Goal: Information Seeking & Learning: Learn about a topic

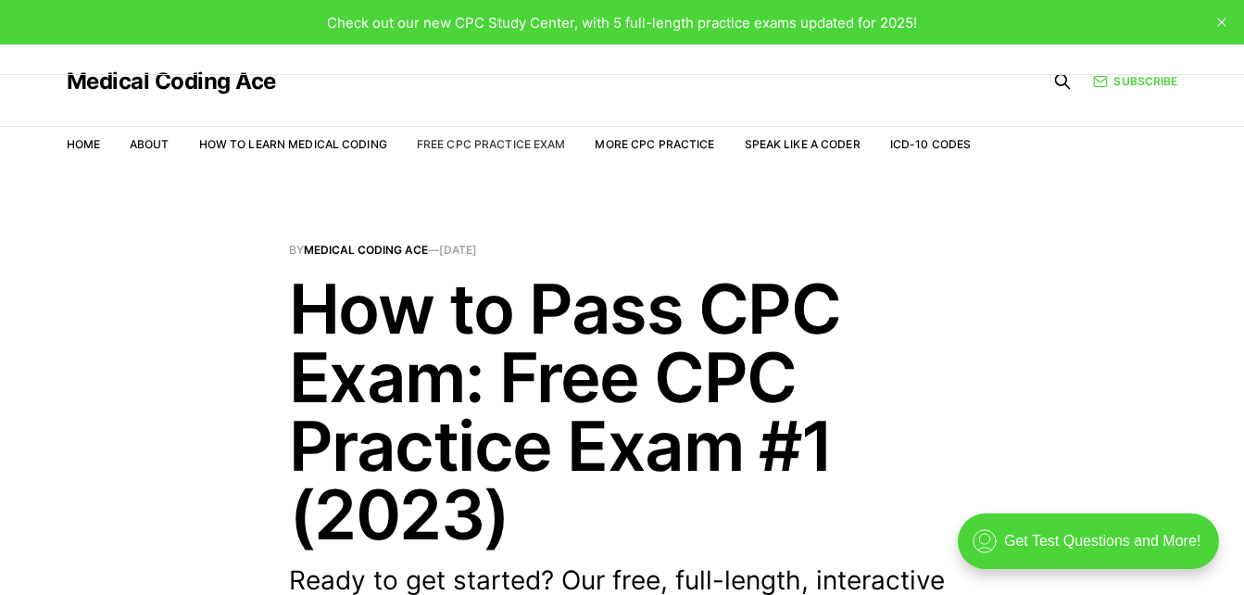
click at [545, 144] on link "Free CPC Practice Exam" at bounding box center [491, 144] width 149 height 14
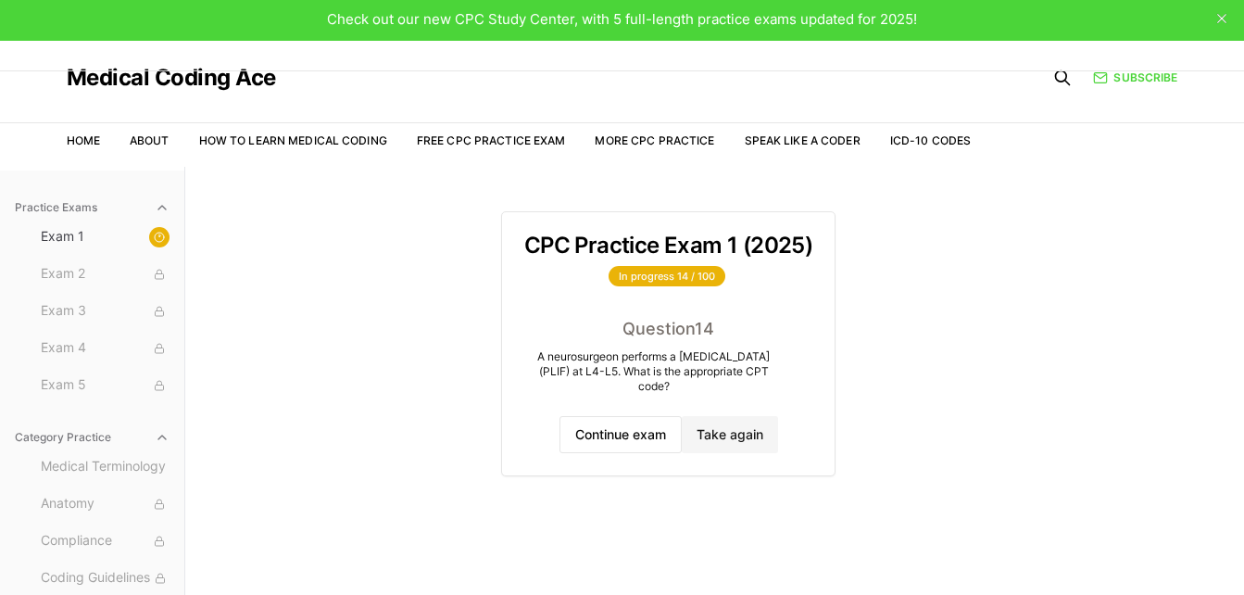
scroll to position [6, 0]
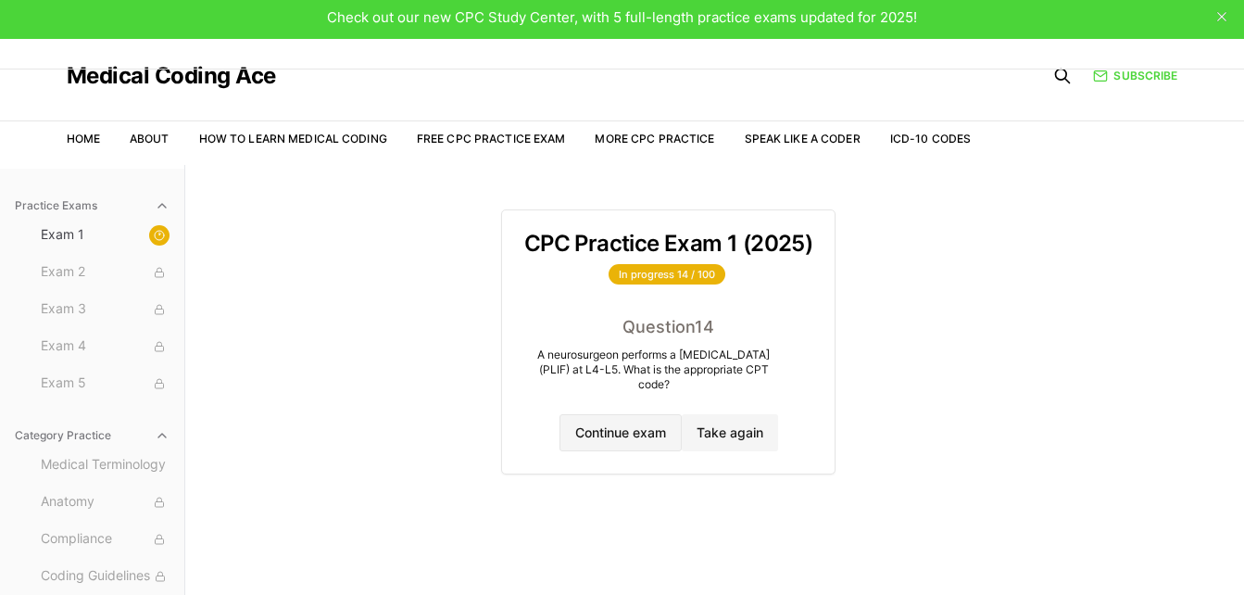
click at [633, 424] on button "Continue exam" at bounding box center [620, 432] width 122 height 37
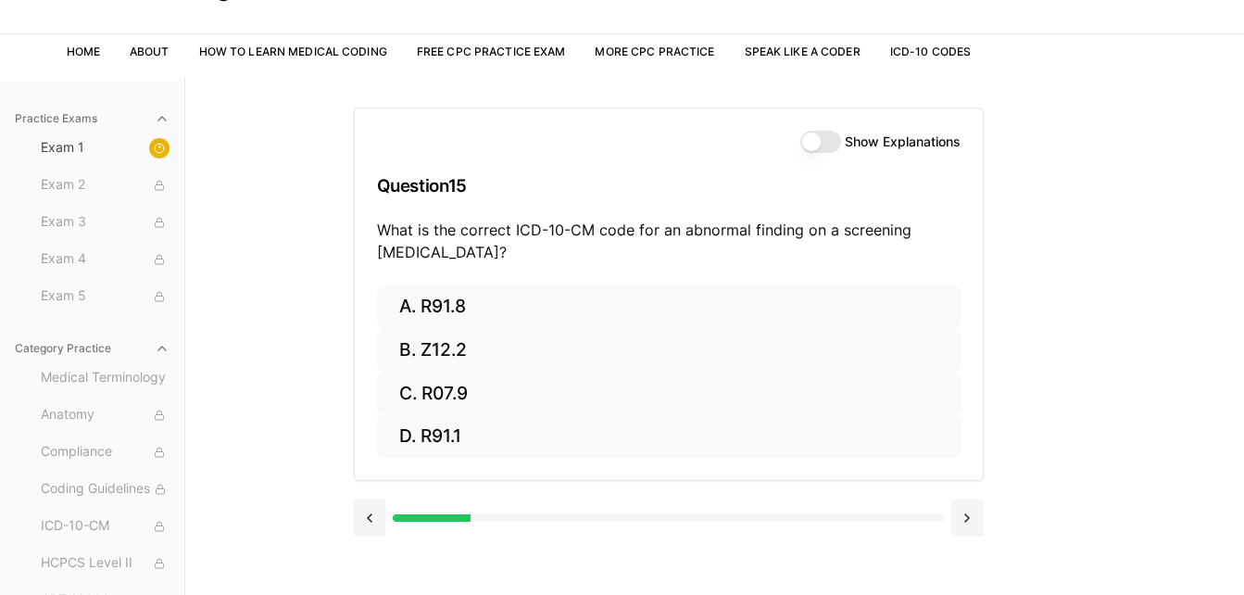
scroll to position [94, 0]
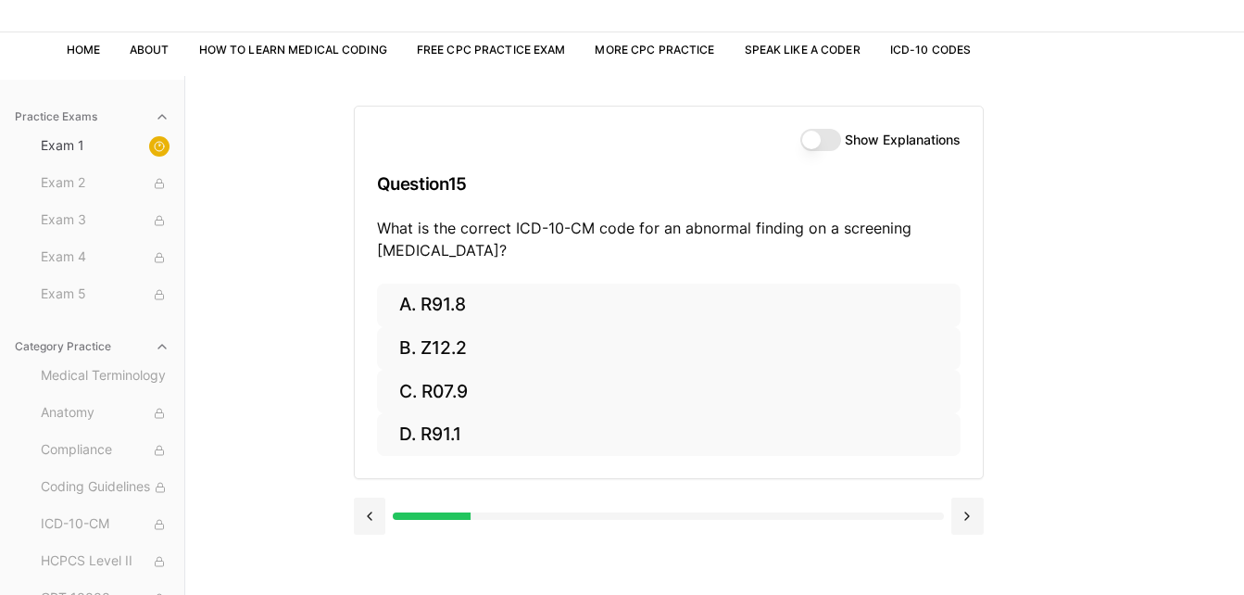
click at [813, 140] on button "Show Explanations" at bounding box center [820, 140] width 41 height 22
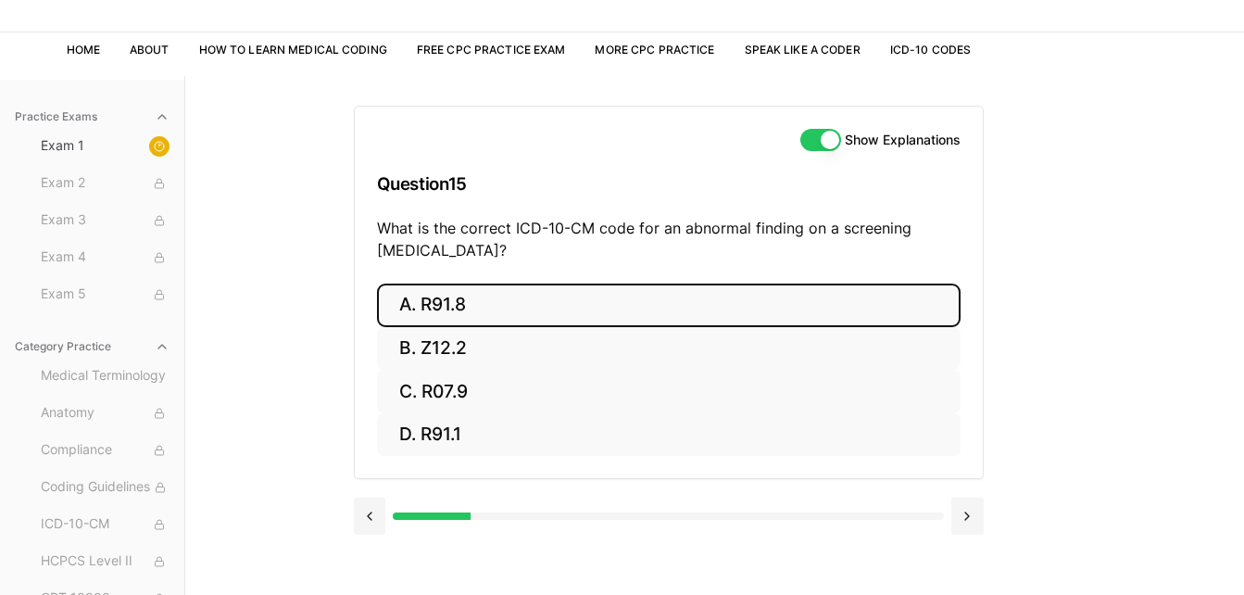
click at [496, 299] on button "A. R91.8" at bounding box center [668, 305] width 583 height 44
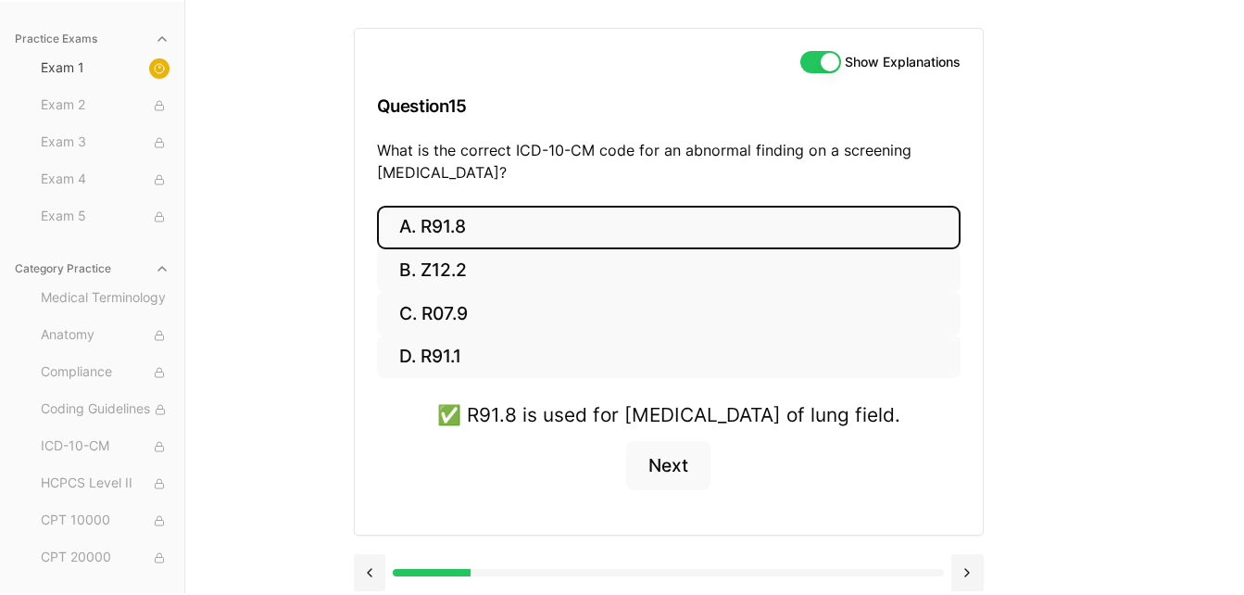
scroll to position [213, 0]
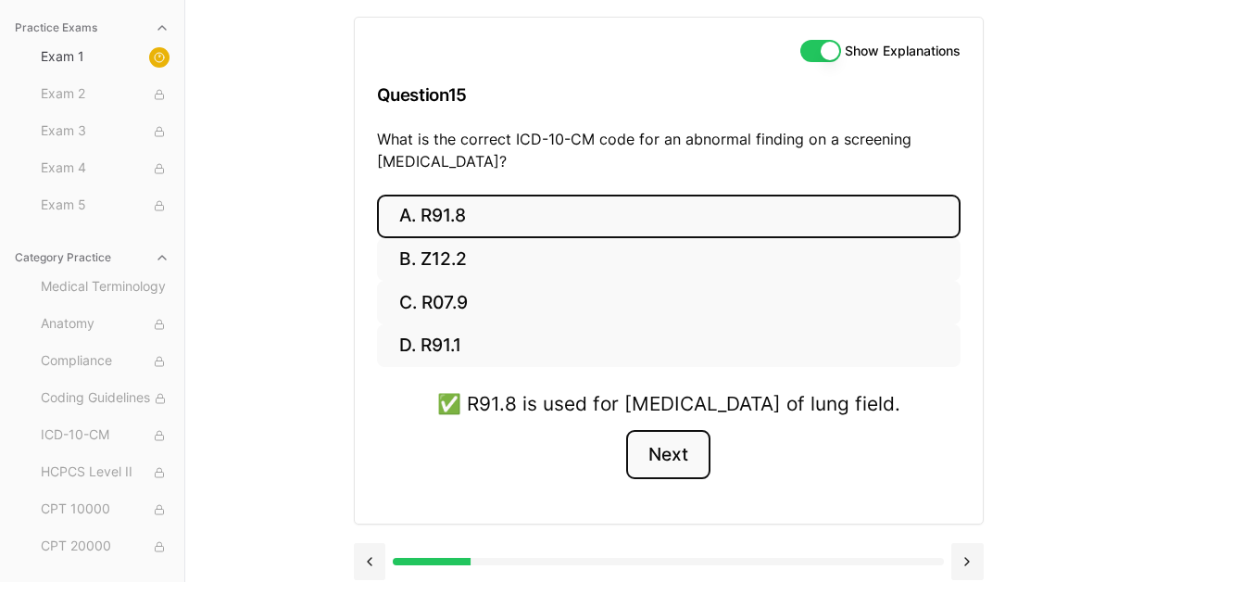
click at [677, 446] on button "Next" at bounding box center [668, 455] width 84 height 50
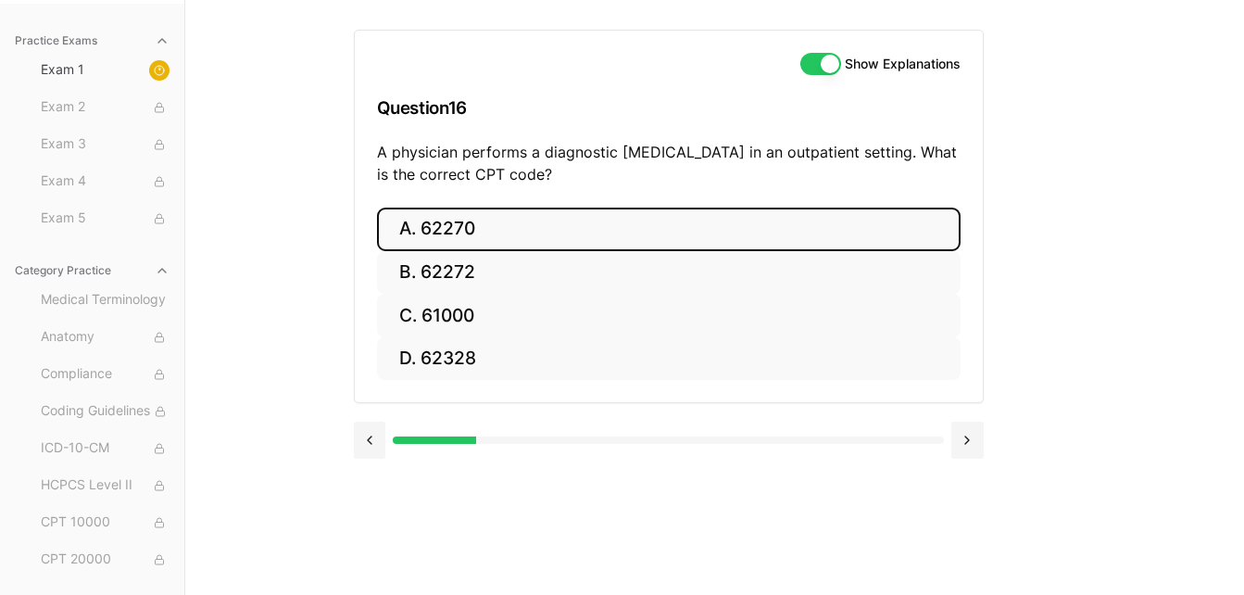
click at [737, 225] on button "A. 62270" at bounding box center [668, 229] width 583 height 44
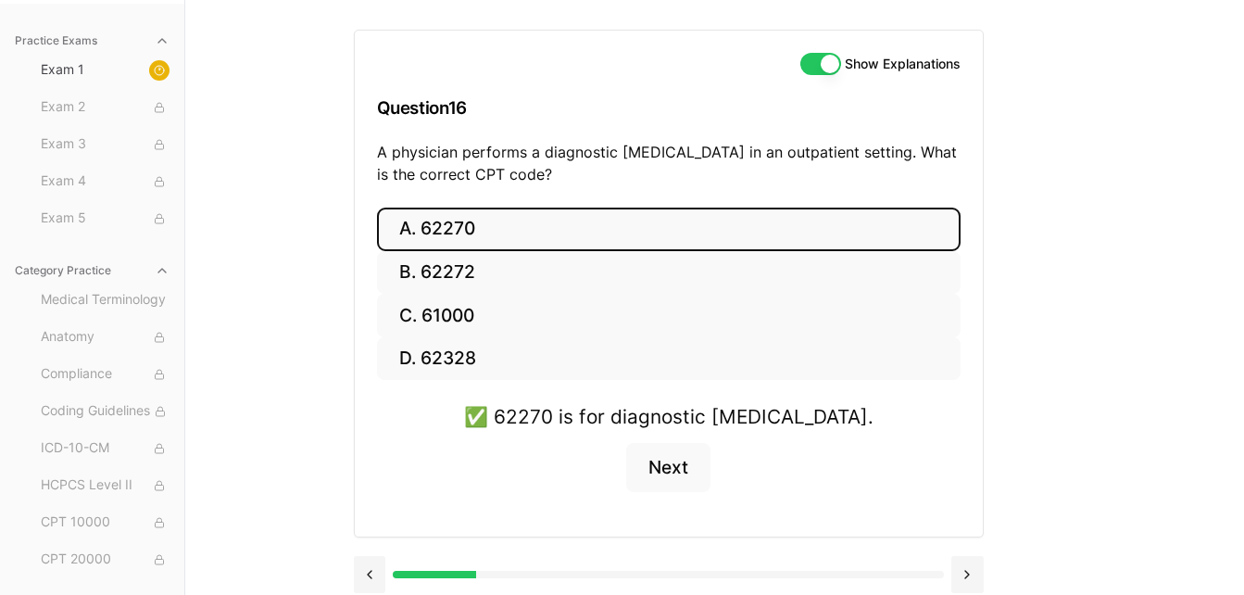
scroll to position [183, 0]
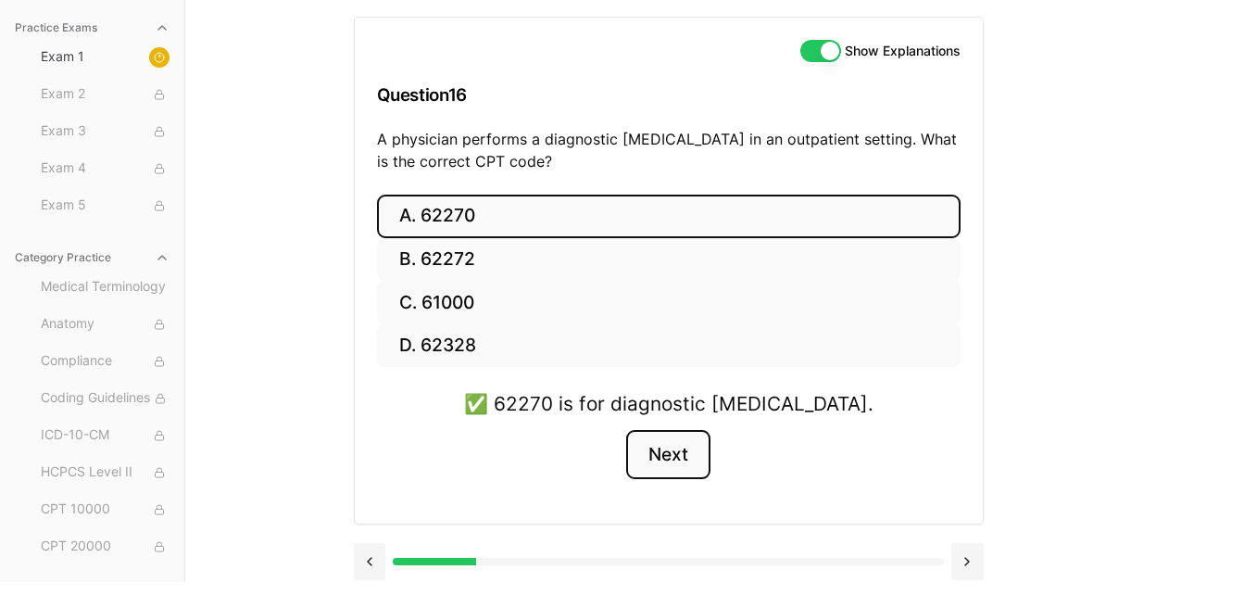
click at [672, 450] on button "Next" at bounding box center [668, 455] width 84 height 50
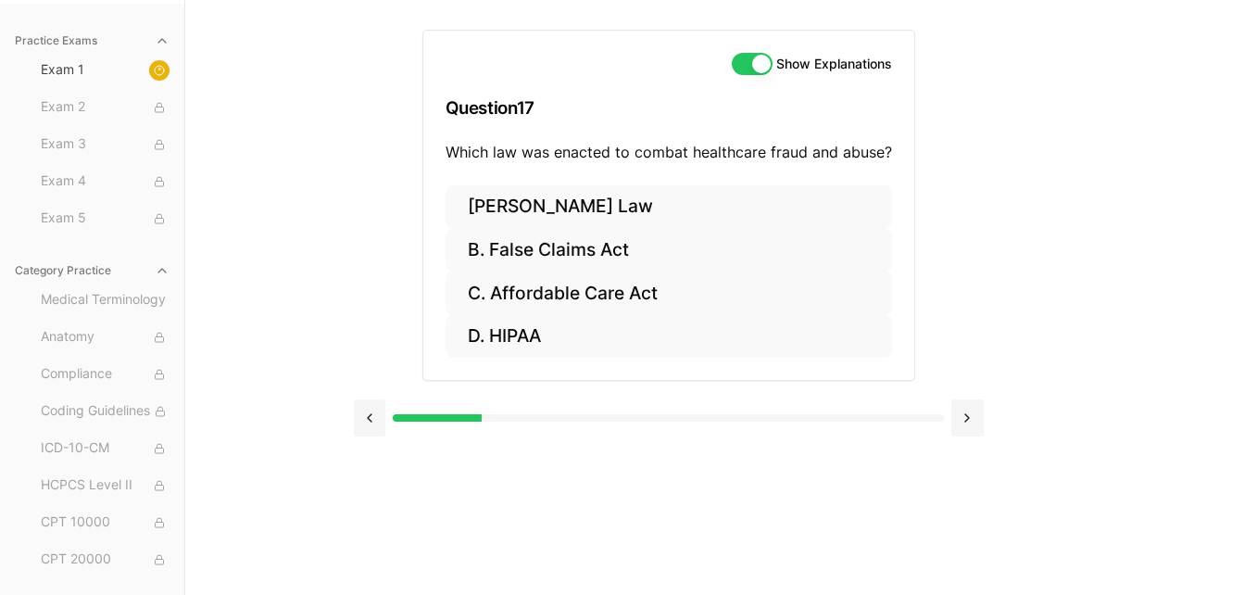
scroll to position [170, 0]
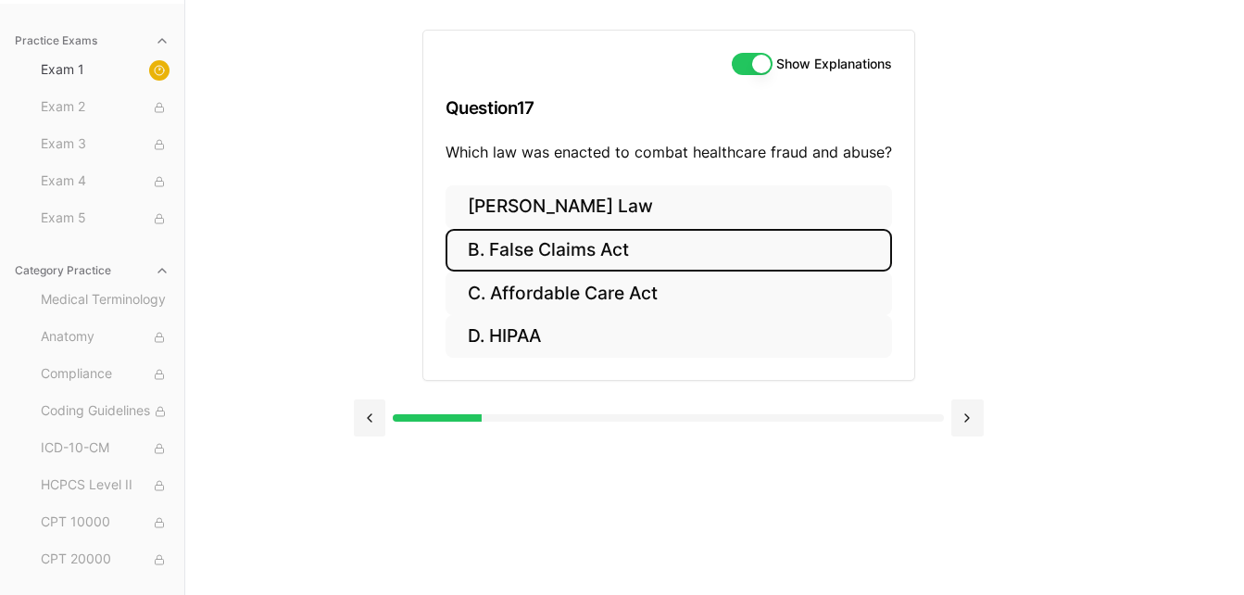
click at [665, 258] on button "B. False Claims Act" at bounding box center [668, 251] width 446 height 44
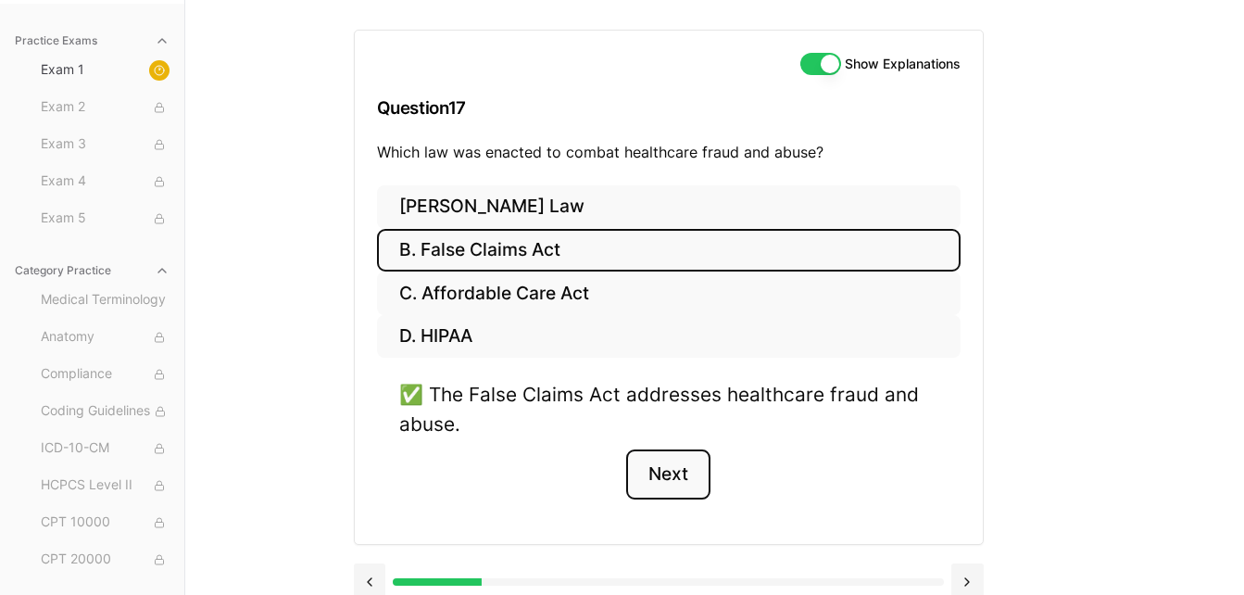
click at [671, 472] on button "Next" at bounding box center [668, 474] width 84 height 50
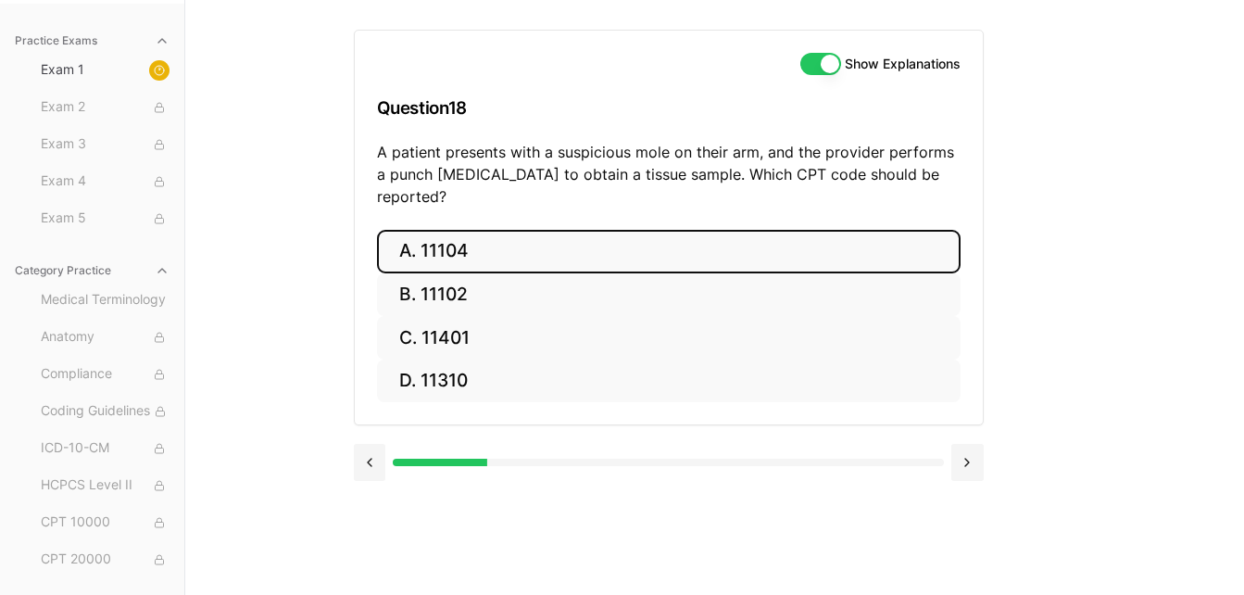
click at [619, 230] on button "A. 11104" at bounding box center [668, 252] width 583 height 44
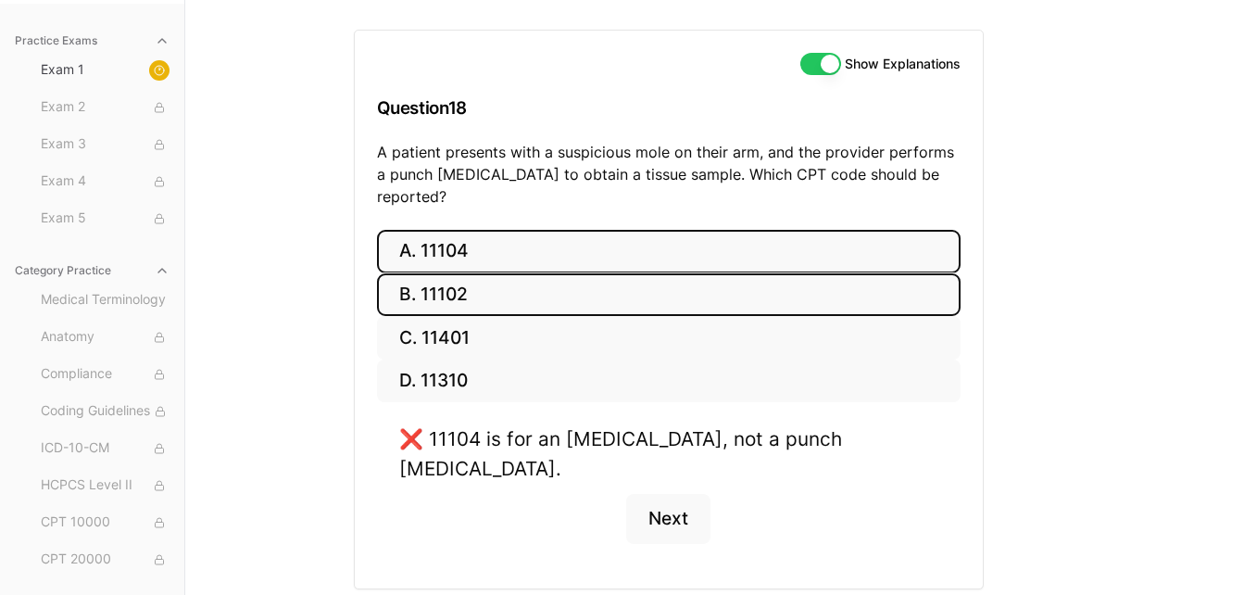
click at [596, 273] on button "B. 11102" at bounding box center [668, 295] width 583 height 44
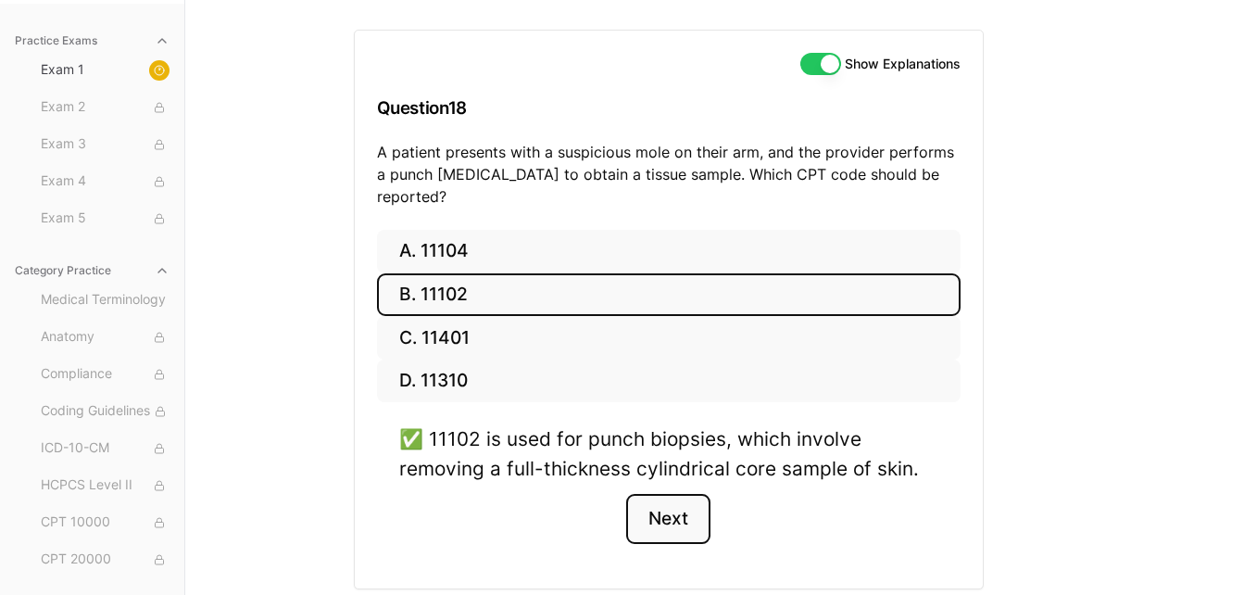
click at [678, 499] on button "Next" at bounding box center [668, 519] width 84 height 50
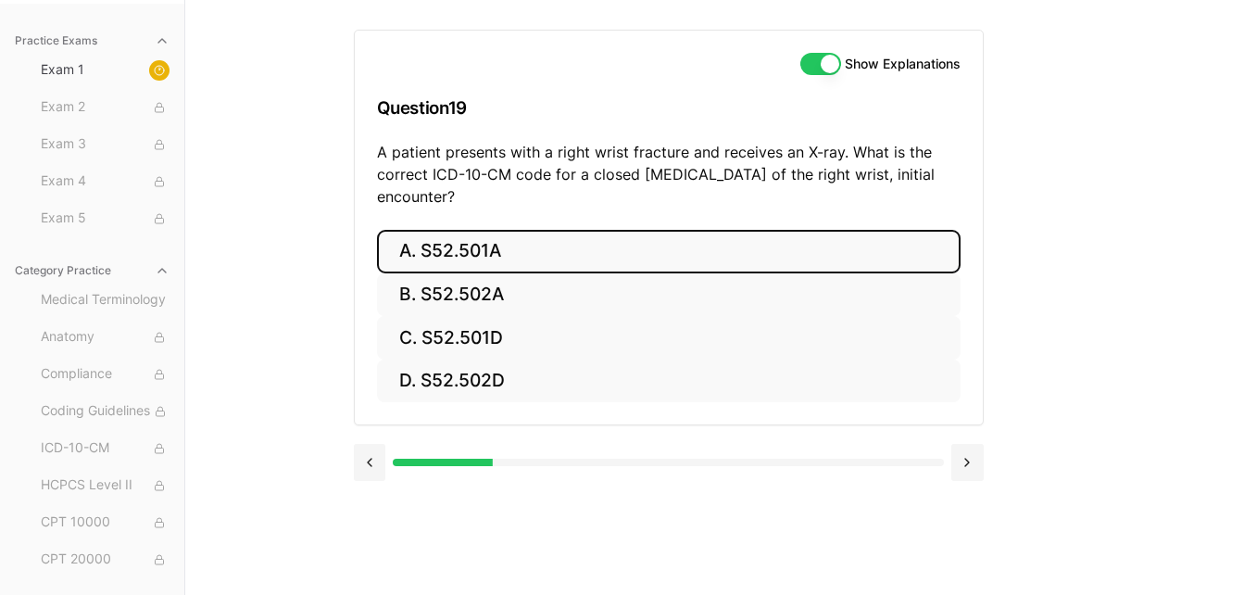
click at [804, 244] on button "A. S52.501A" at bounding box center [668, 252] width 583 height 44
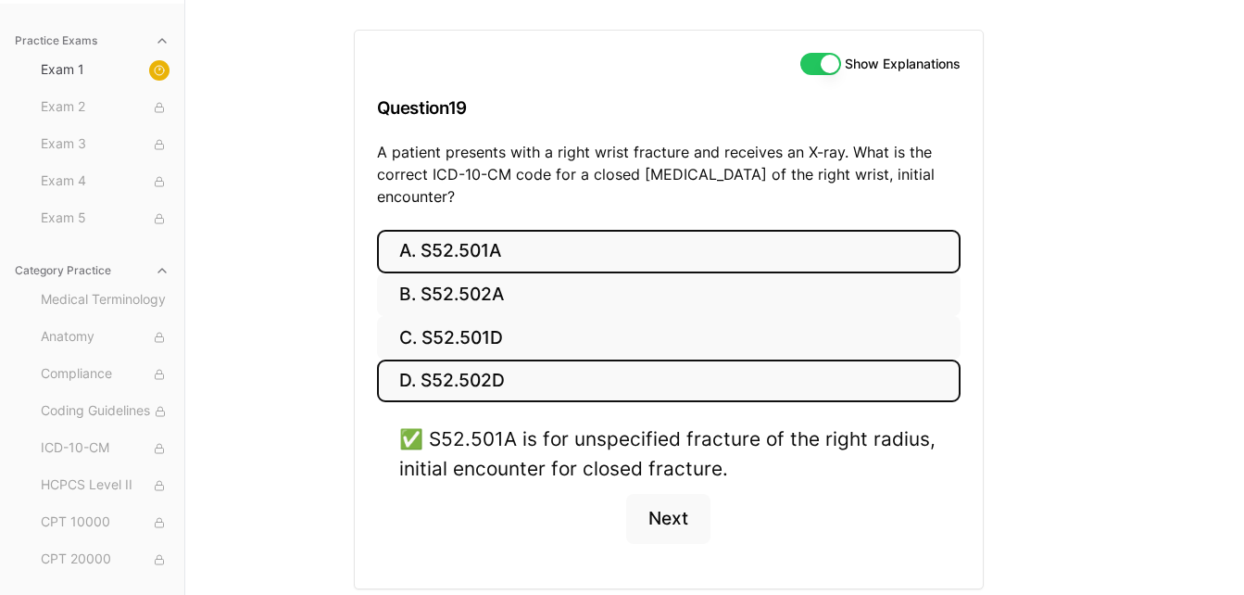
click at [656, 384] on button "D. S52.502D" at bounding box center [668, 381] width 583 height 44
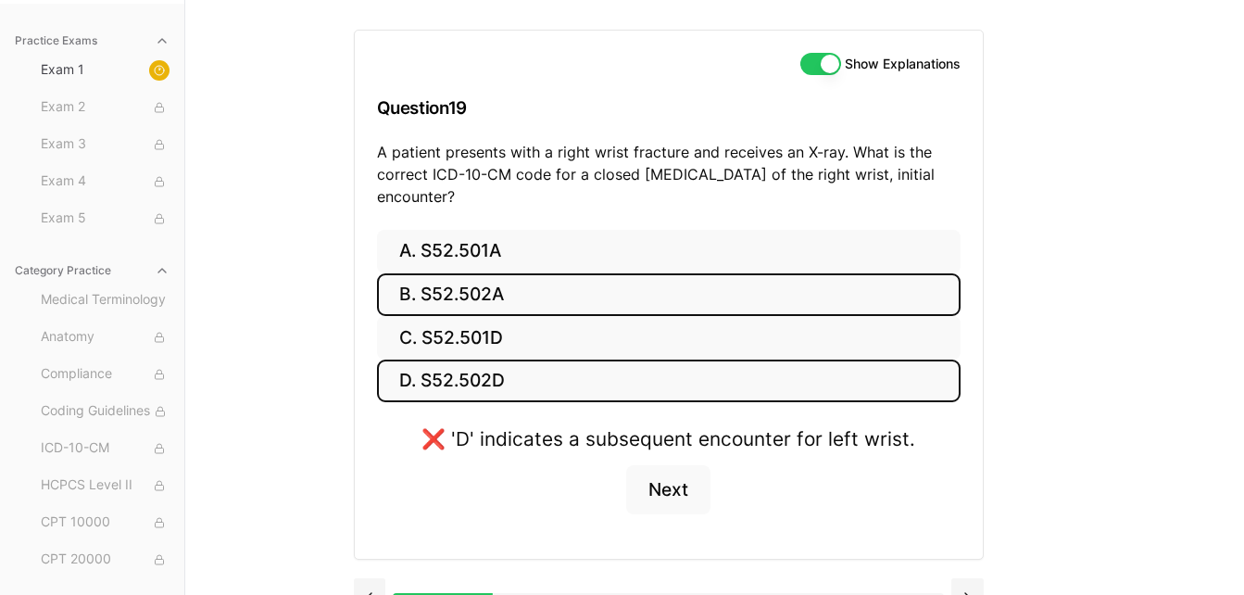
click at [671, 295] on button "B. S52.502A" at bounding box center [668, 295] width 583 height 44
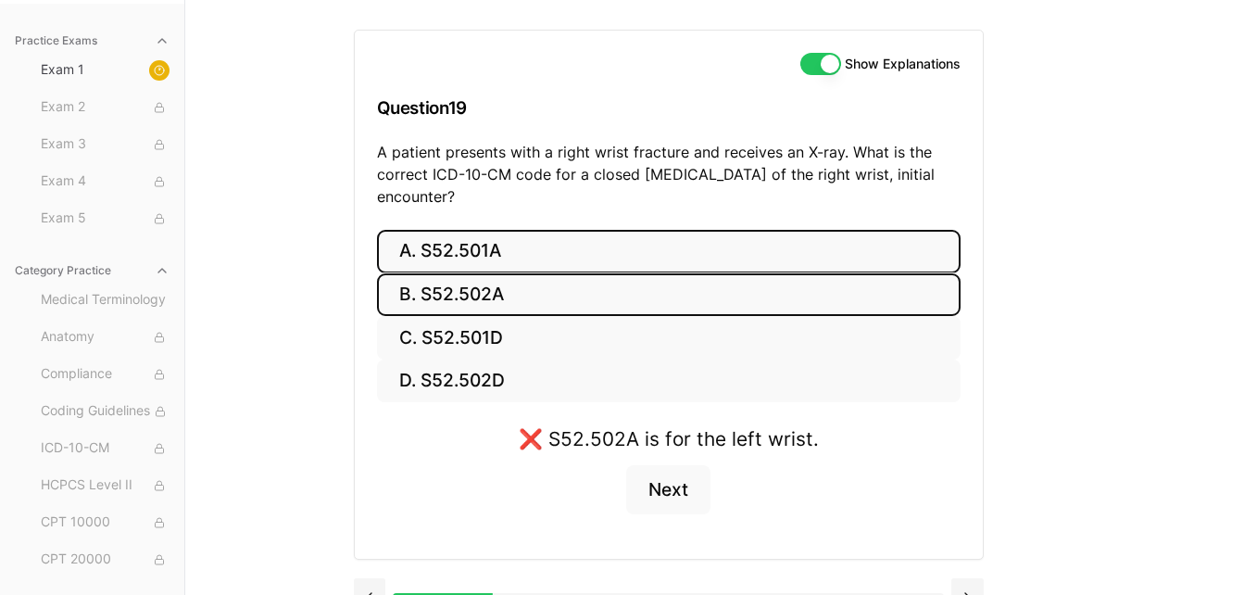
click at [704, 245] on button "A. S52.501A" at bounding box center [668, 252] width 583 height 44
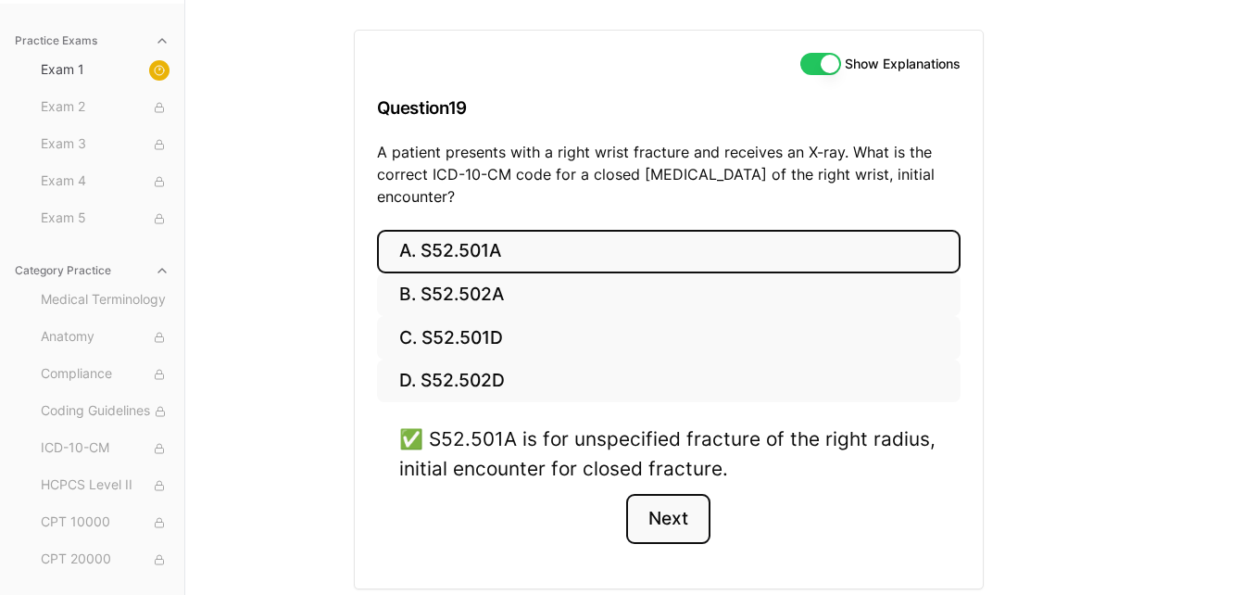
click at [685, 518] on button "Next" at bounding box center [668, 519] width 84 height 50
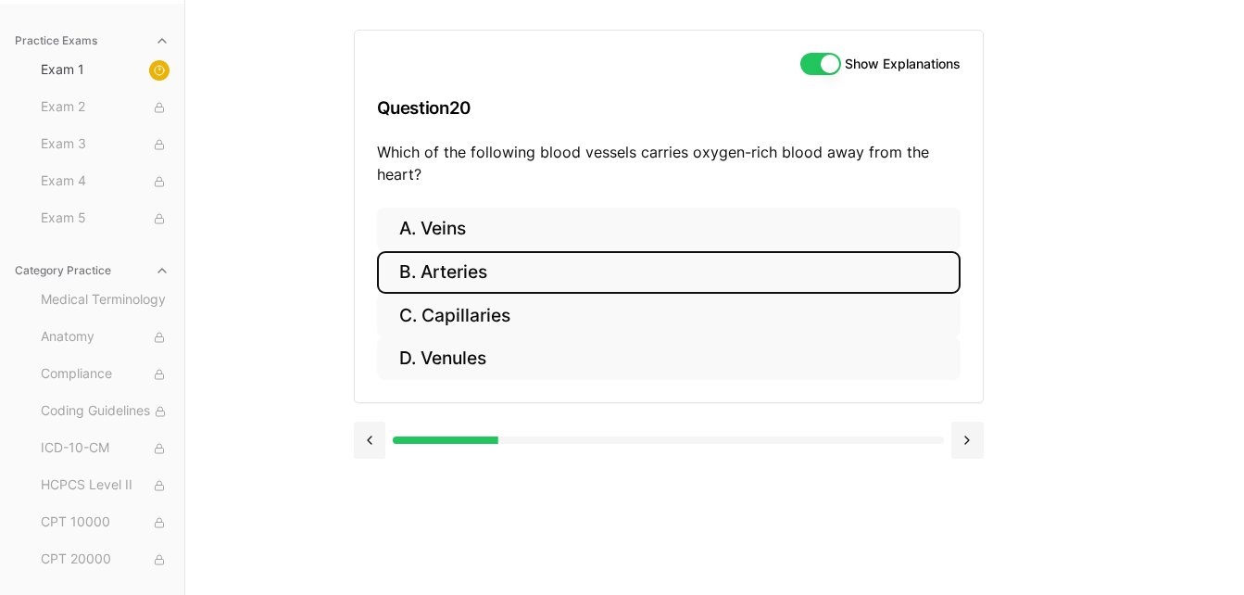
click at [626, 269] on button "B. Arteries" at bounding box center [668, 273] width 583 height 44
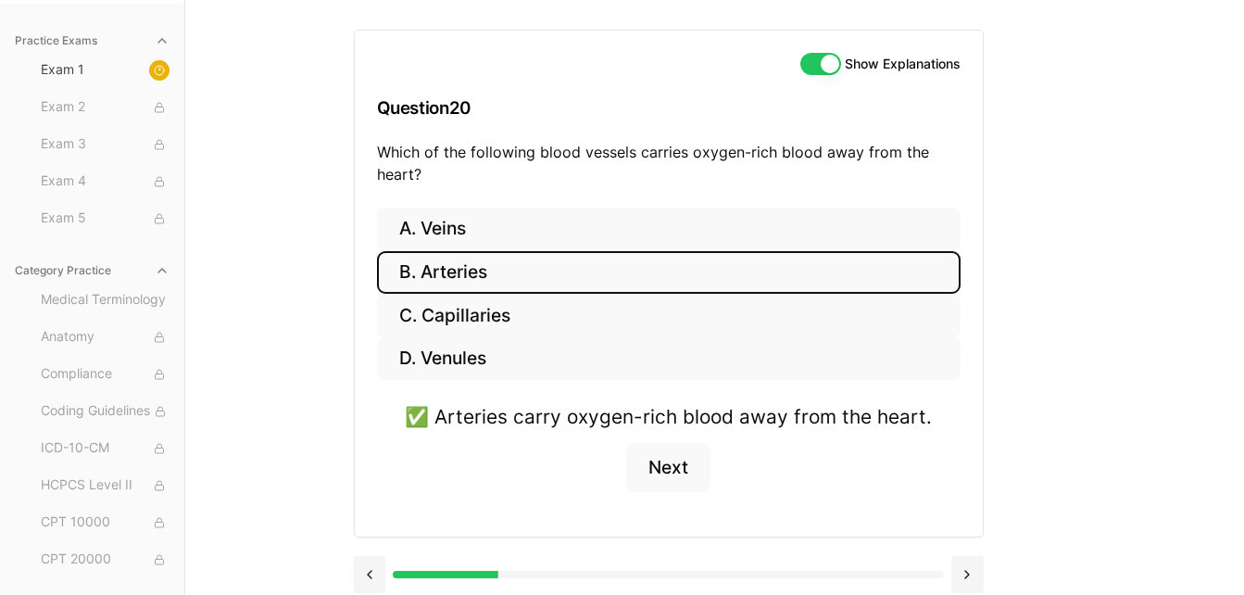
scroll to position [183, 0]
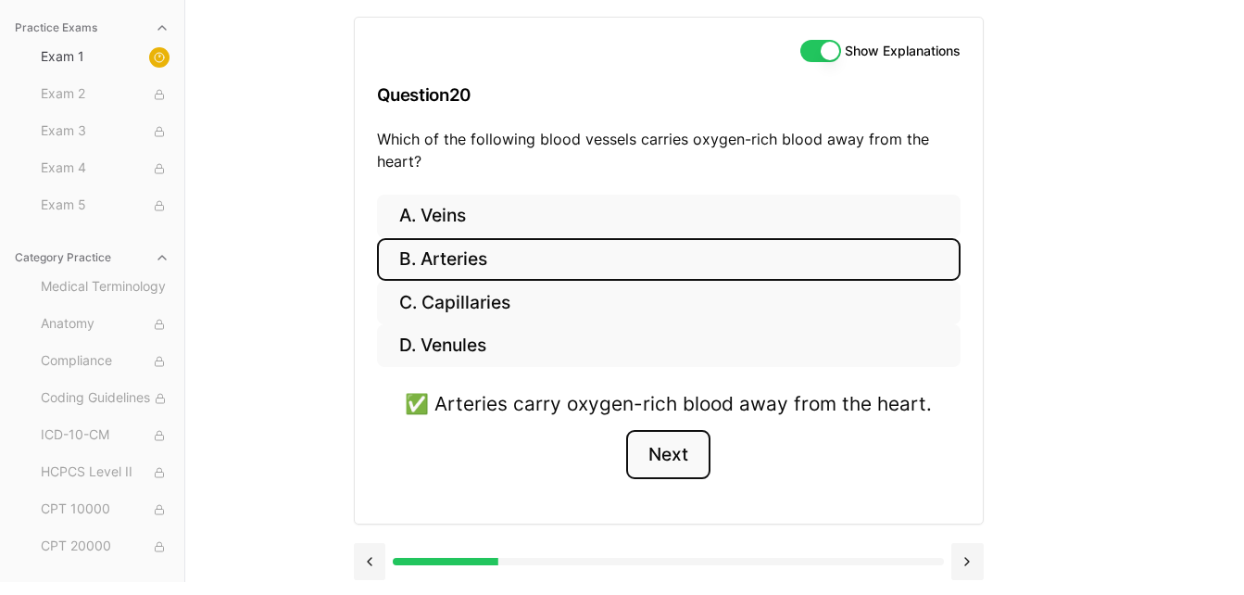
click at [683, 447] on button "Next" at bounding box center [668, 455] width 84 height 50
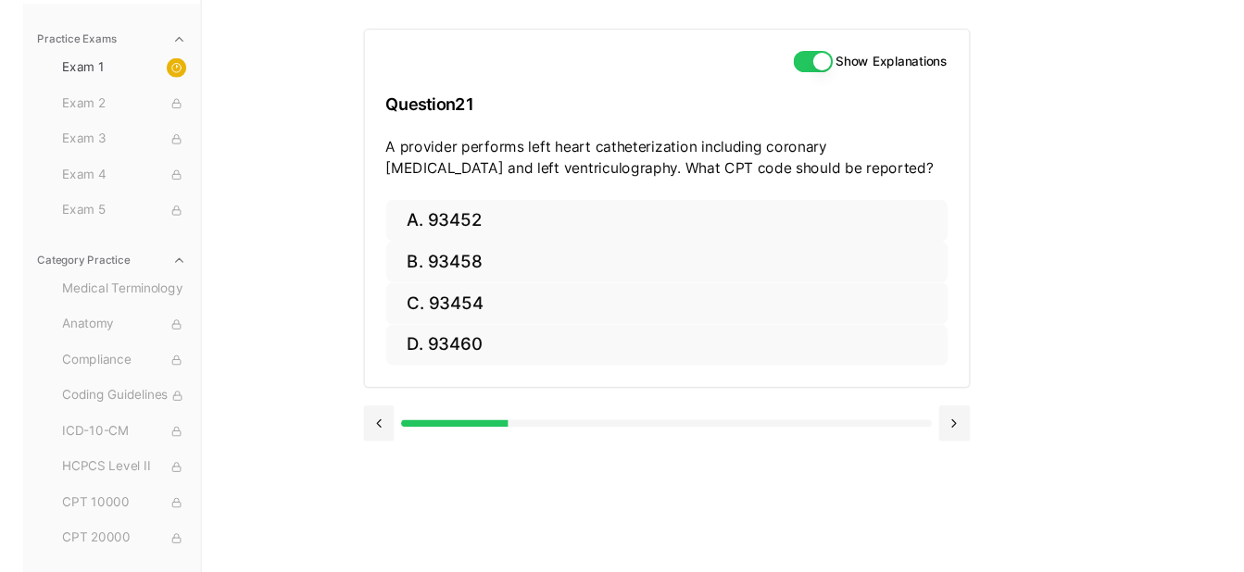
scroll to position [170, 0]
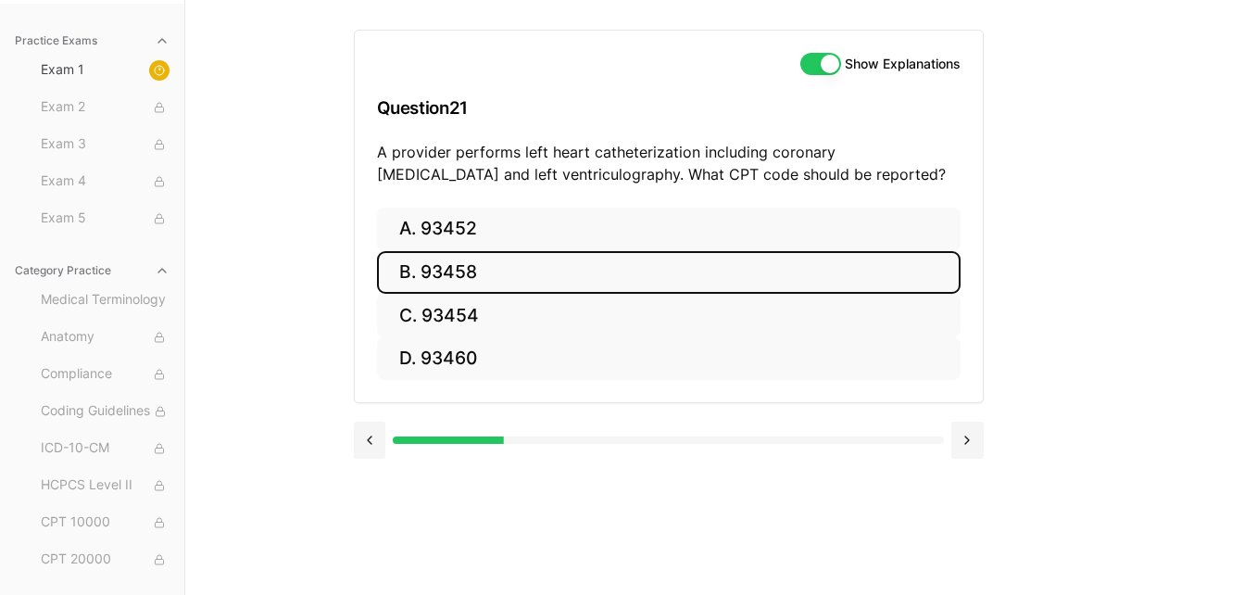
click at [608, 264] on button "B. 93458" at bounding box center [668, 273] width 583 height 44
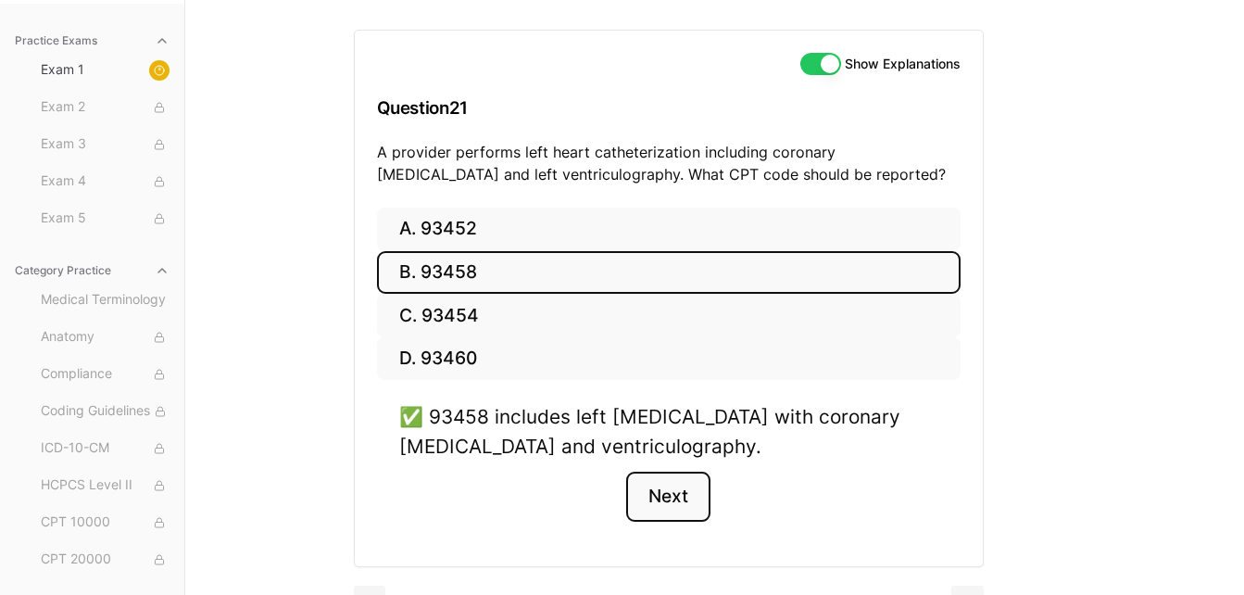
click at [672, 502] on button "Next" at bounding box center [668, 496] width 84 height 50
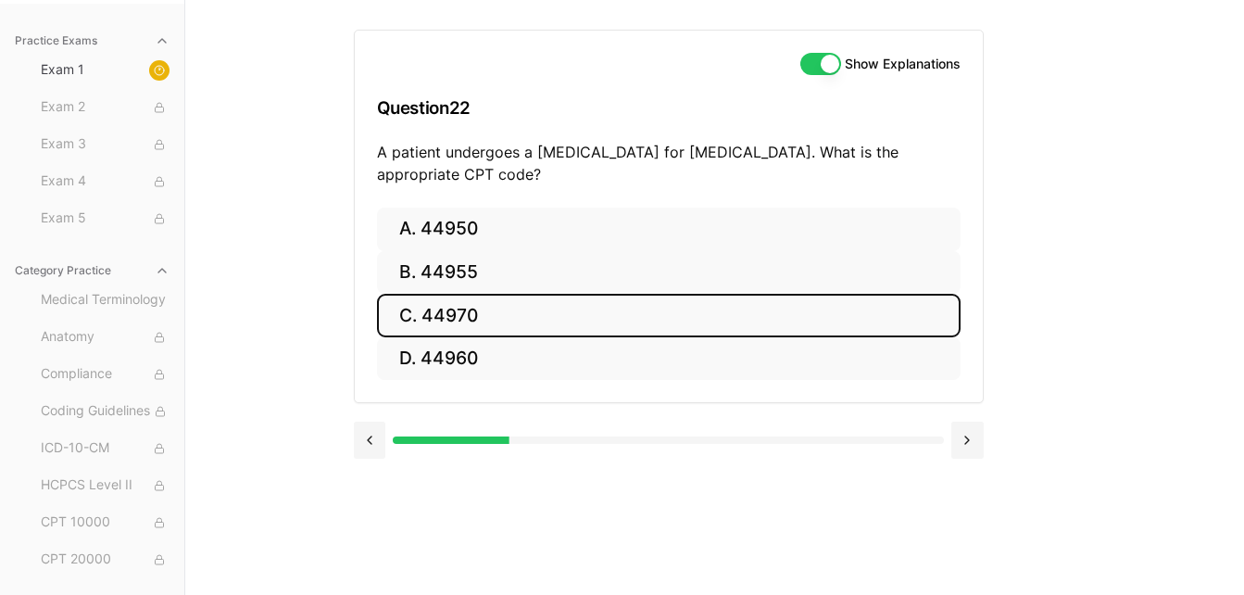
click at [579, 316] on button "C. 44970" at bounding box center [668, 316] width 583 height 44
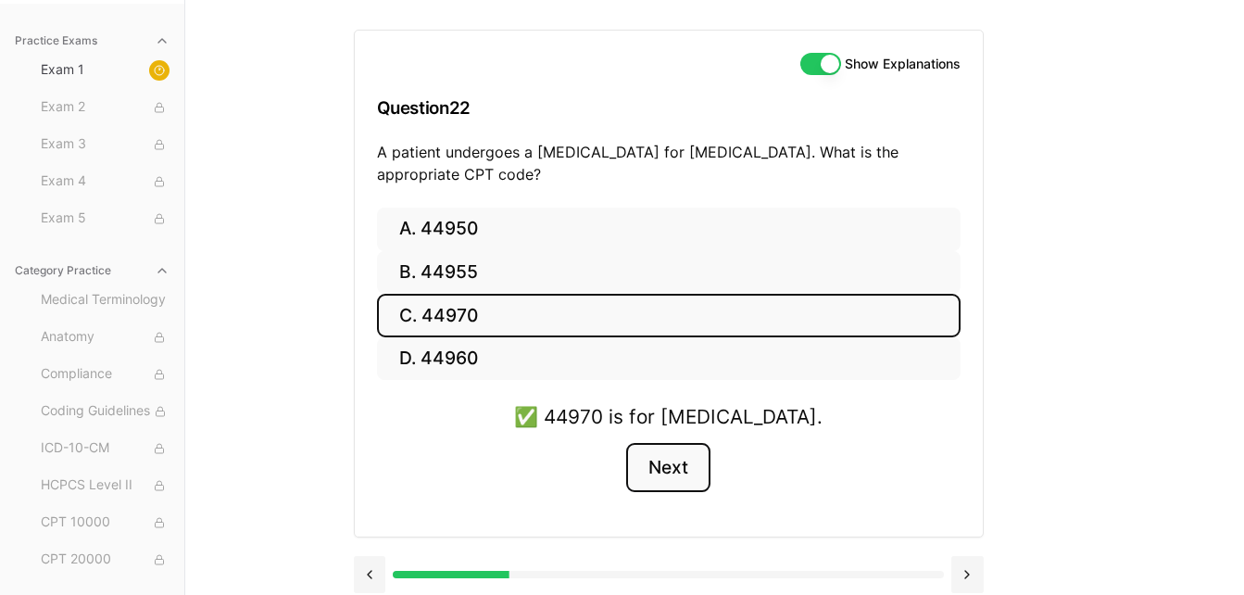
click at [678, 465] on button "Next" at bounding box center [668, 468] width 84 height 50
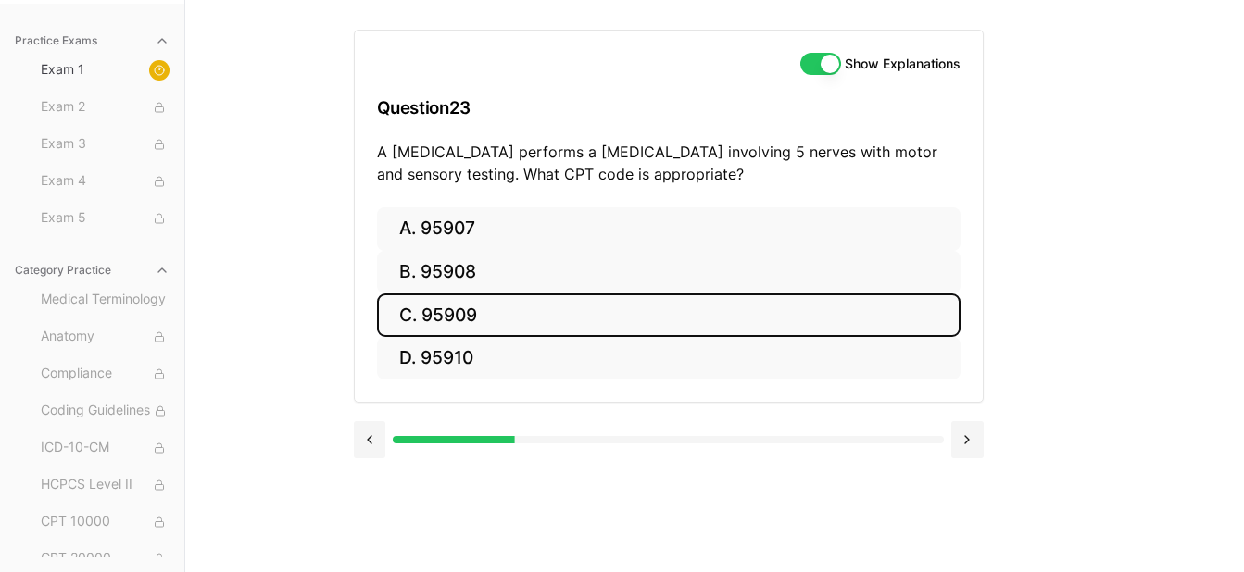
click at [522, 314] on button "C. 95909" at bounding box center [668, 316] width 583 height 44
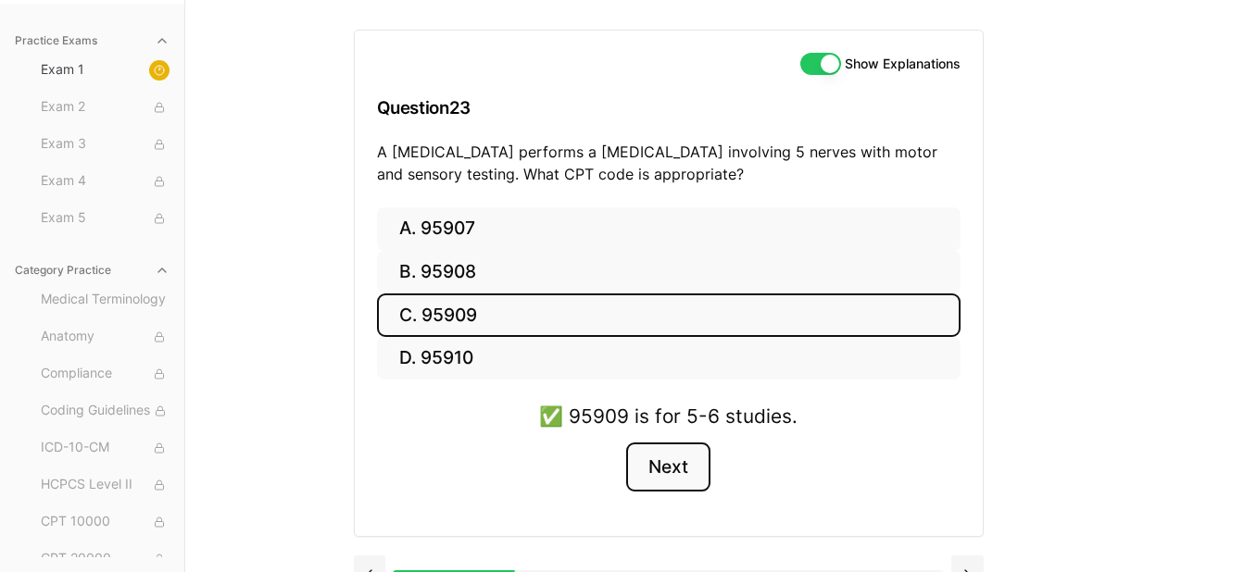
click at [666, 471] on button "Next" at bounding box center [668, 468] width 84 height 50
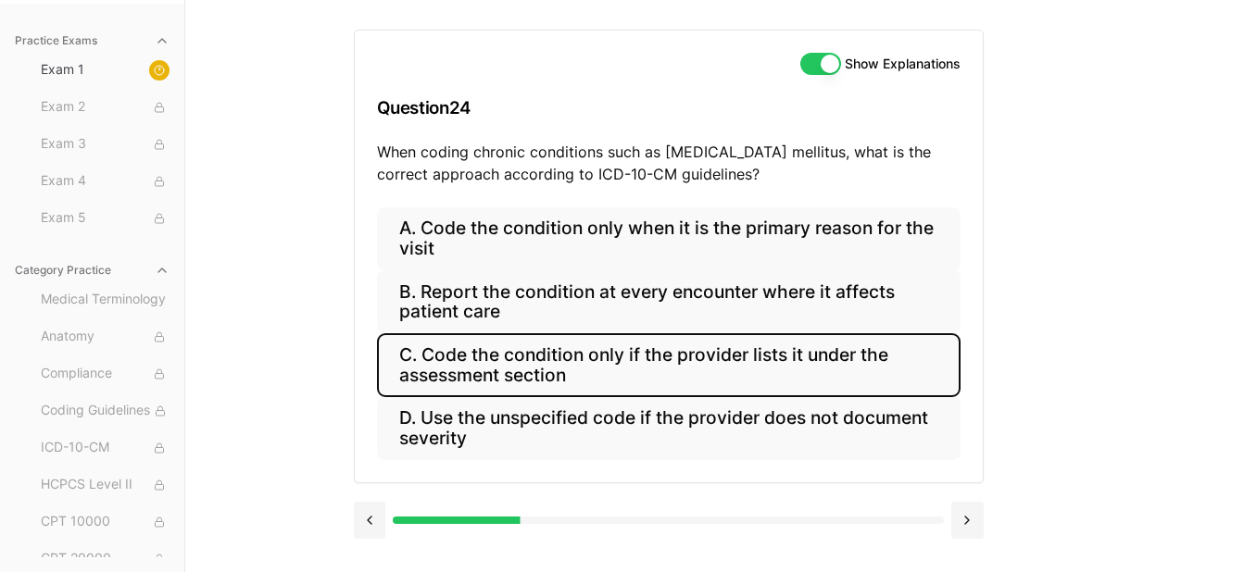
click at [691, 370] on button "C. Code the condition only if the provider lists it under the assessment section" at bounding box center [668, 364] width 583 height 63
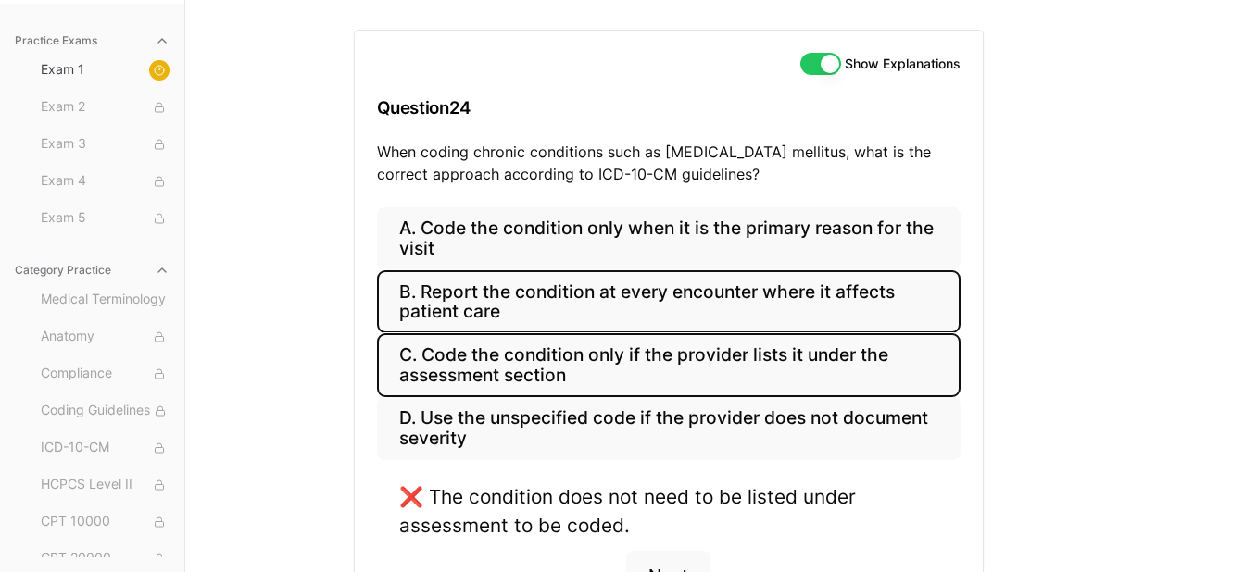
click at [701, 296] on button "B. Report the condition at every encounter where it affects patient care" at bounding box center [668, 301] width 583 height 63
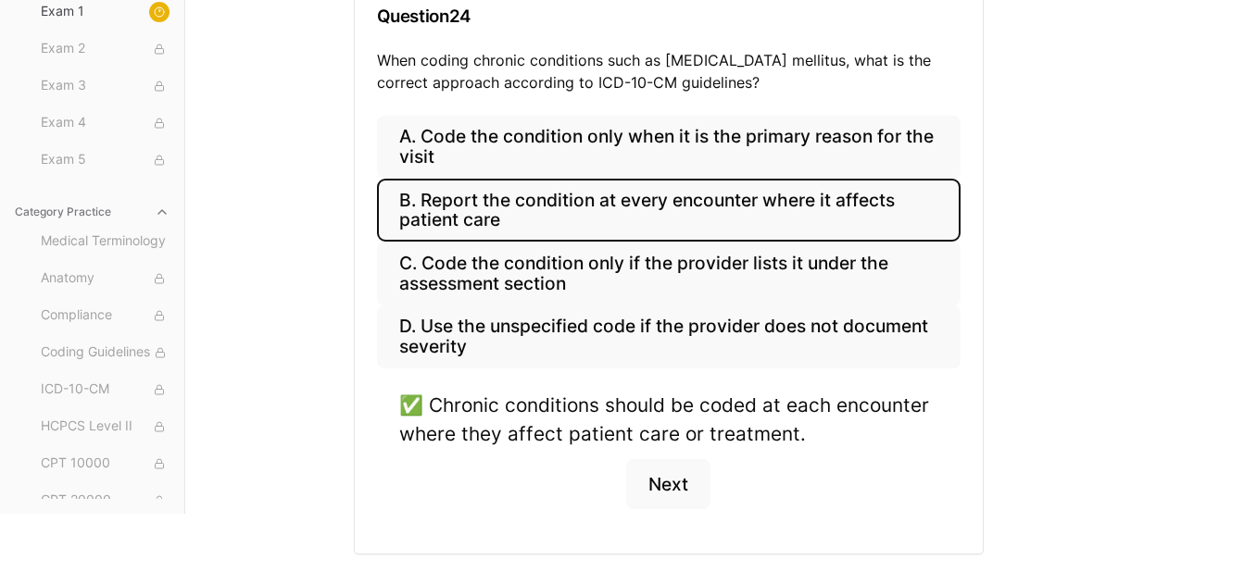
scroll to position [293, 0]
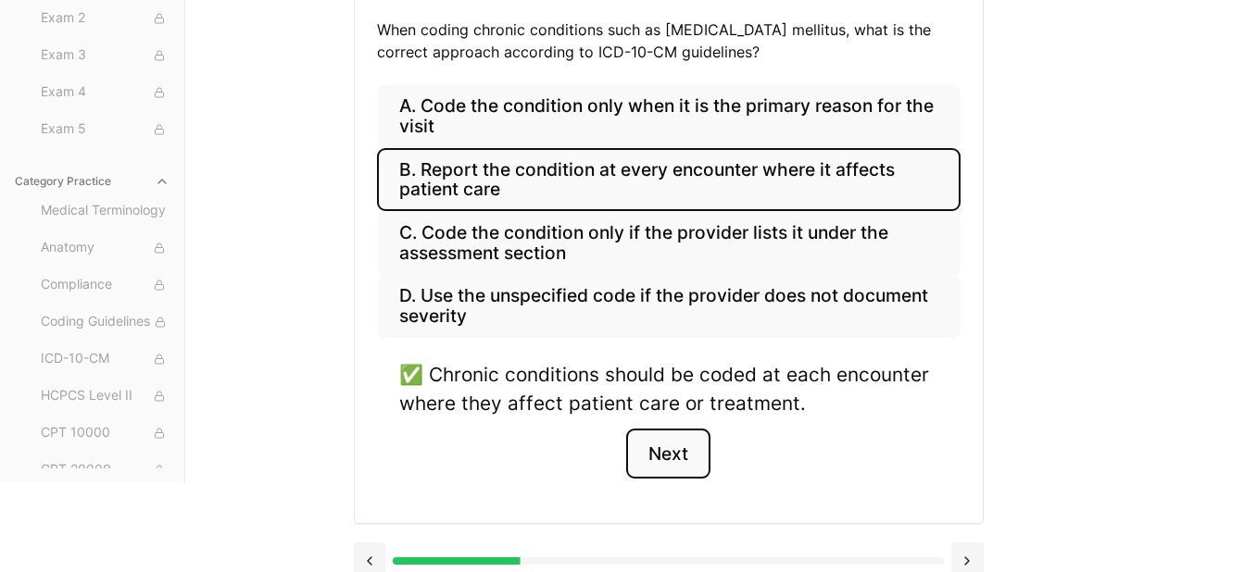
click at [668, 470] on button "Next" at bounding box center [668, 454] width 84 height 50
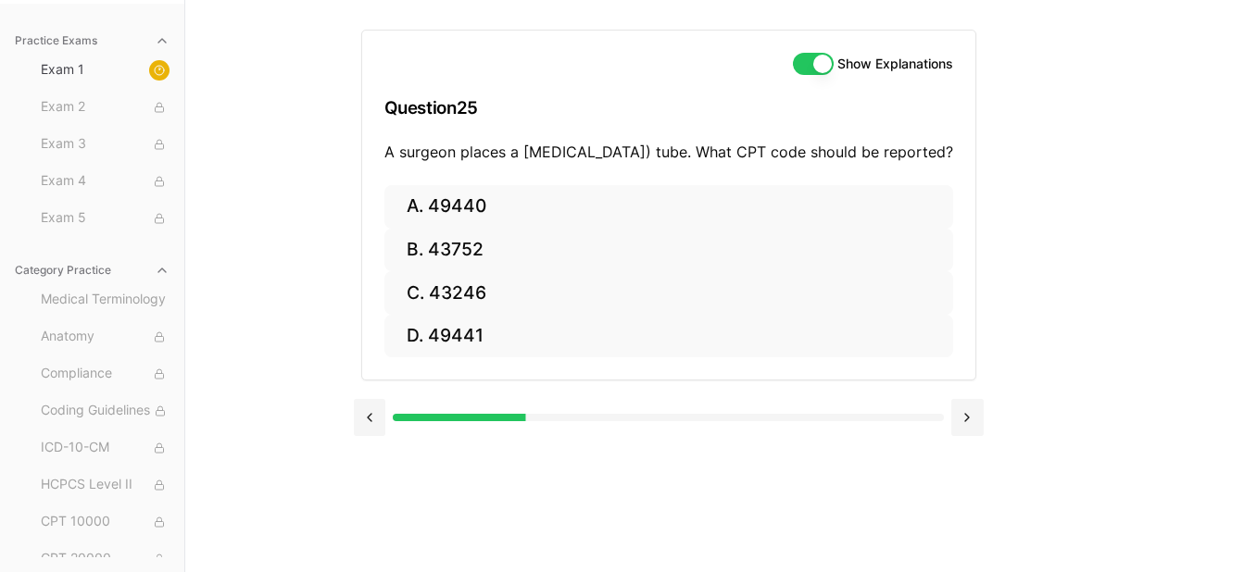
scroll to position [170, 0]
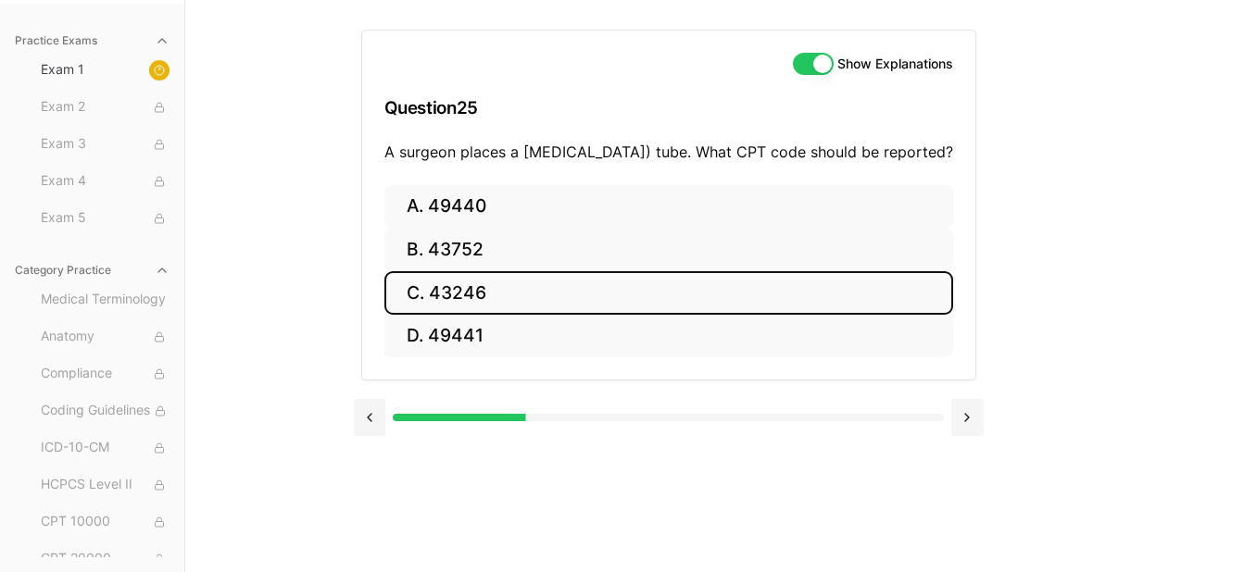
click at [671, 309] on button "C. 43246" at bounding box center [668, 293] width 569 height 44
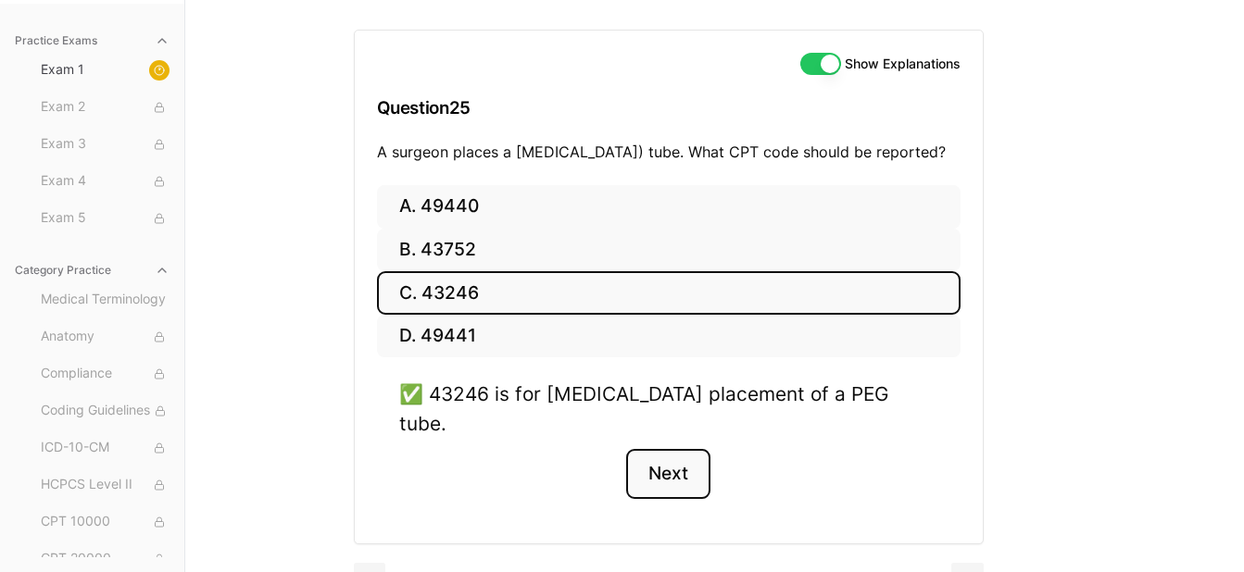
click at [679, 465] on button "Next" at bounding box center [668, 474] width 84 height 50
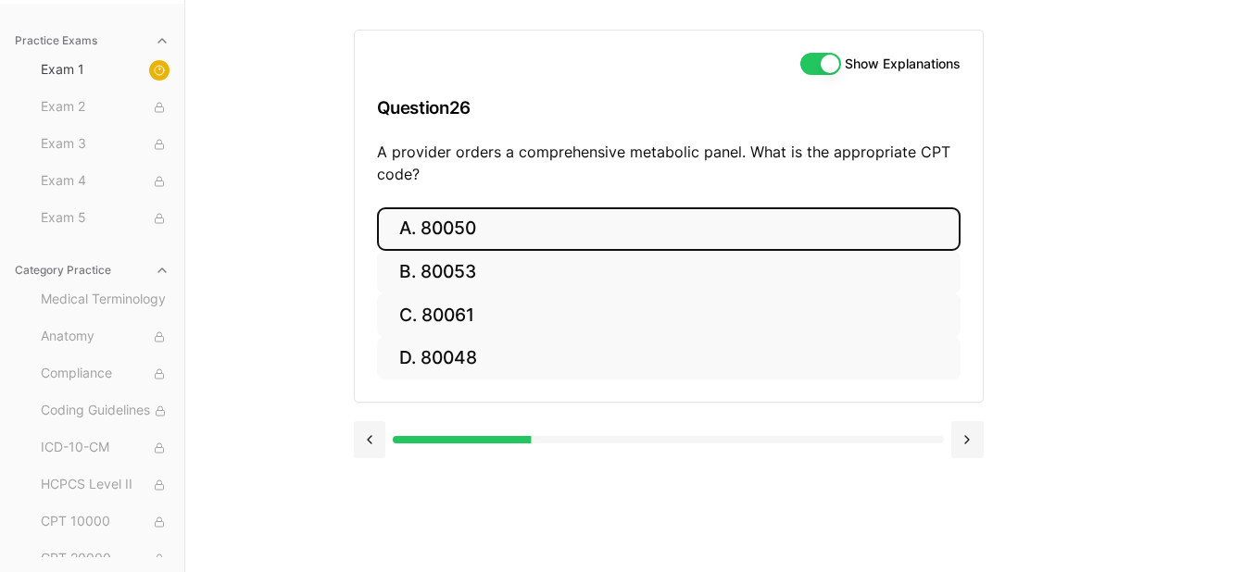
click at [847, 220] on button "A. 80050" at bounding box center [668, 229] width 583 height 44
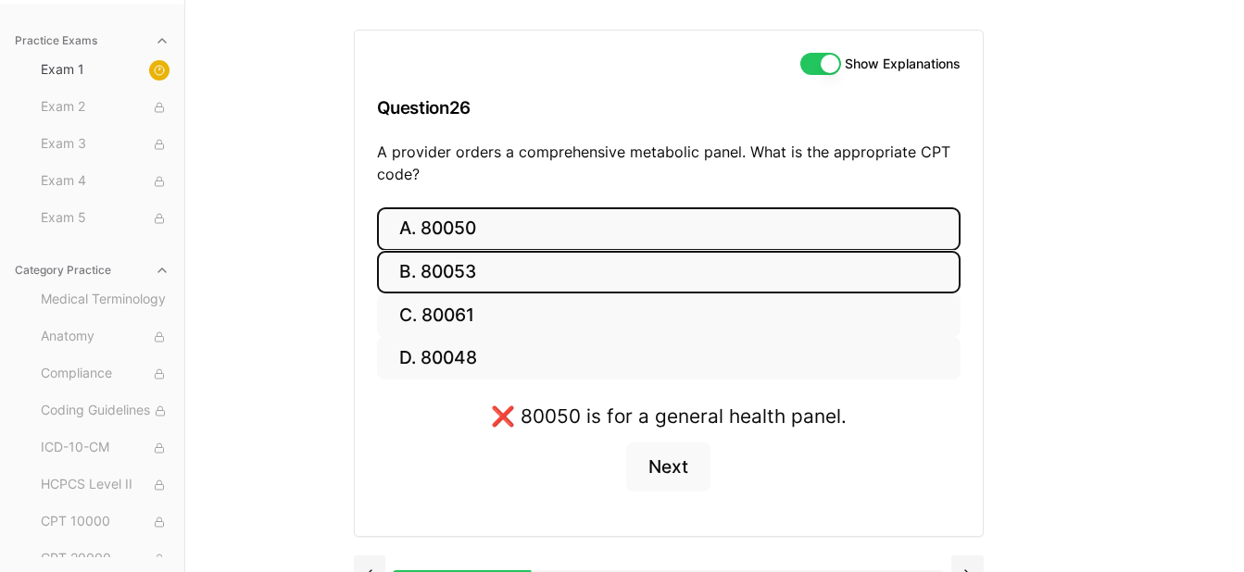
click at [767, 278] on button "B. 80053" at bounding box center [668, 273] width 583 height 44
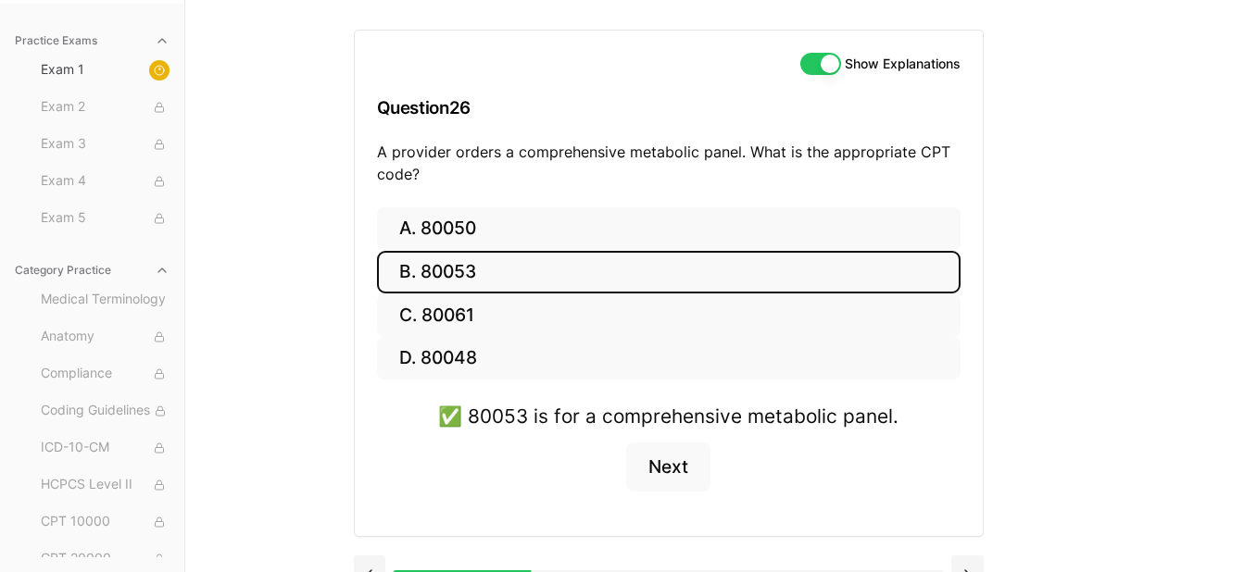
scroll to position [206, 0]
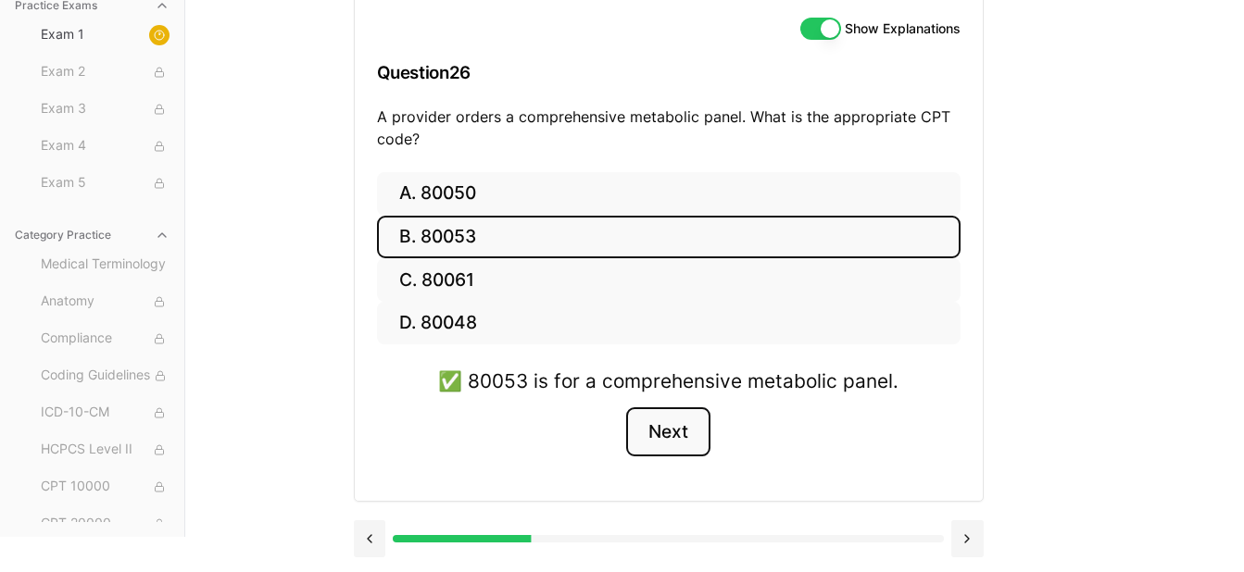
click at [670, 431] on button "Next" at bounding box center [668, 432] width 84 height 50
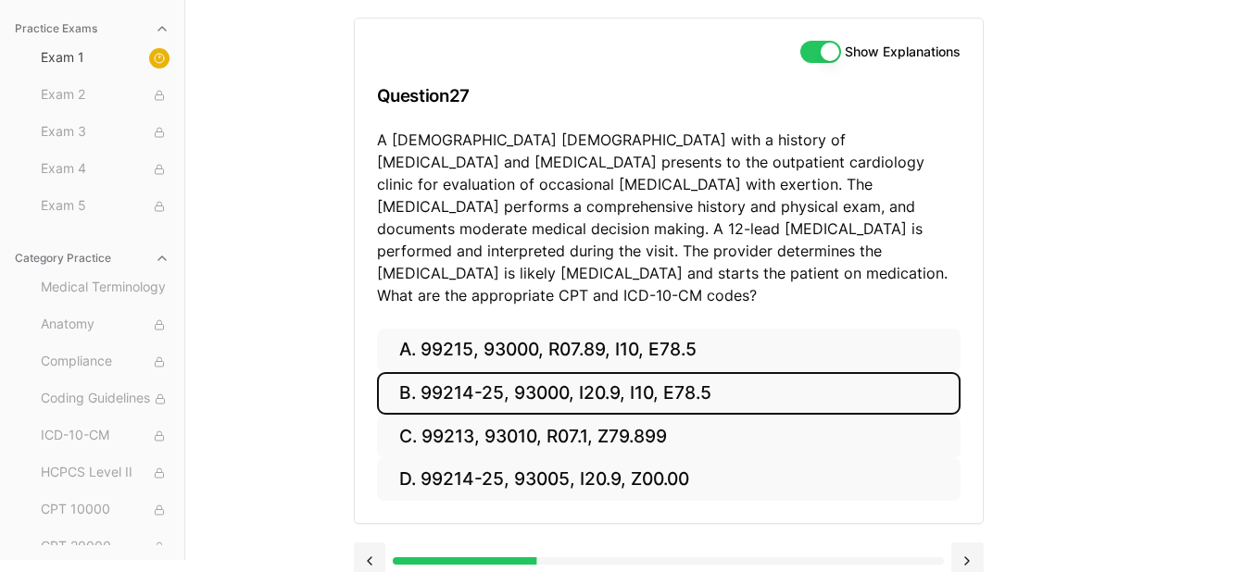
click at [696, 372] on button "B. 99214-25, 93000, I20.9, I10, E78.5" at bounding box center [668, 394] width 583 height 44
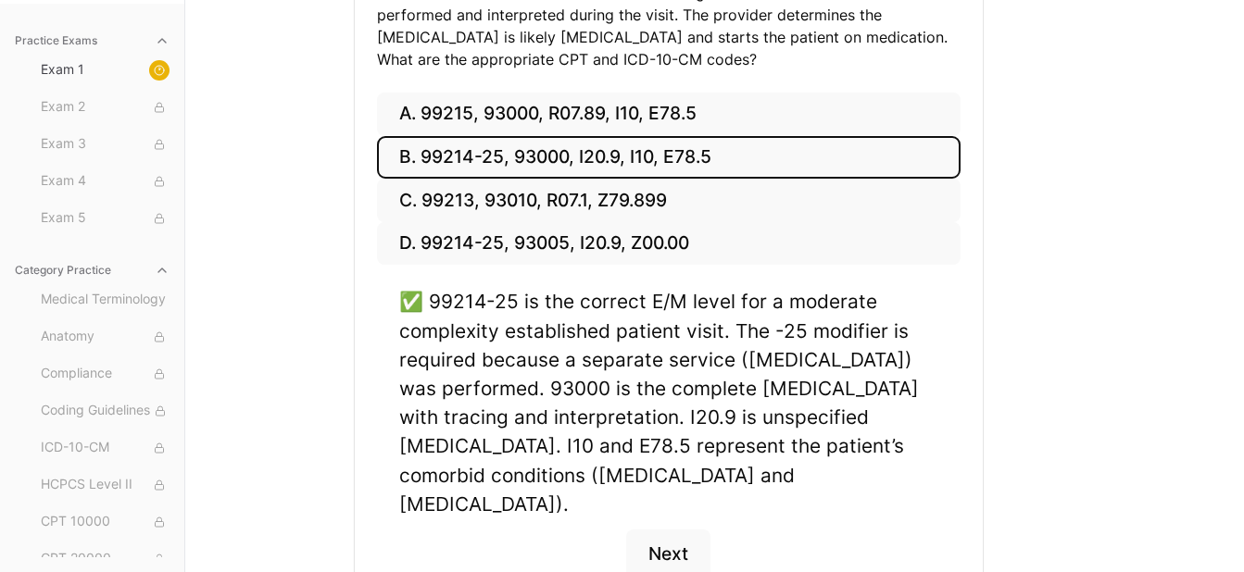
scroll to position [417, 0]
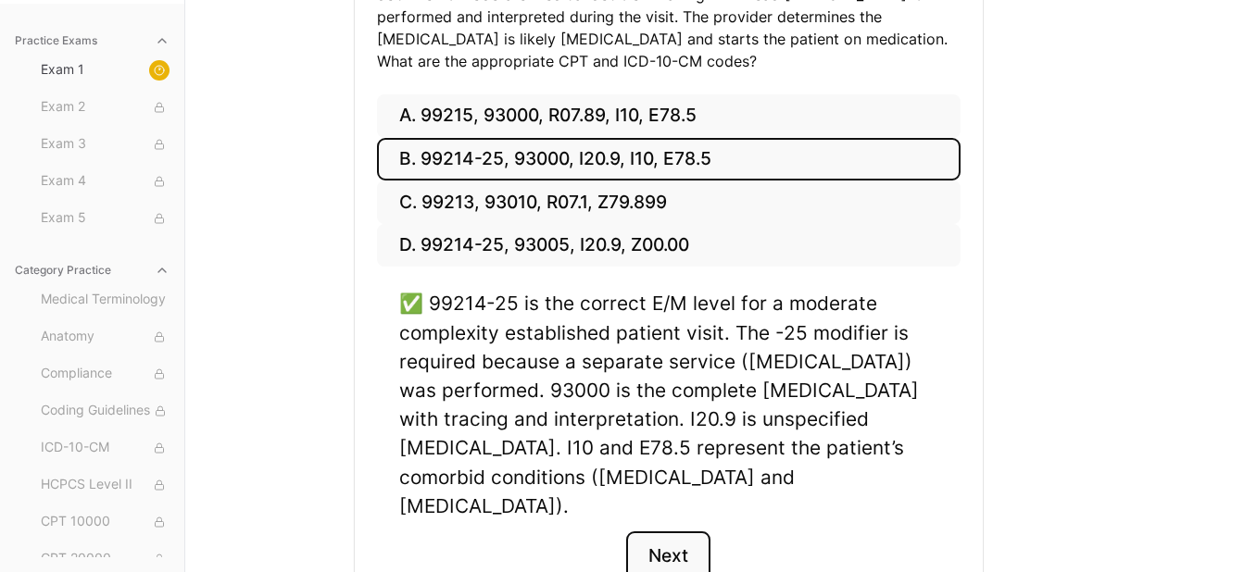
click at [659, 532] on button "Next" at bounding box center [668, 557] width 84 height 50
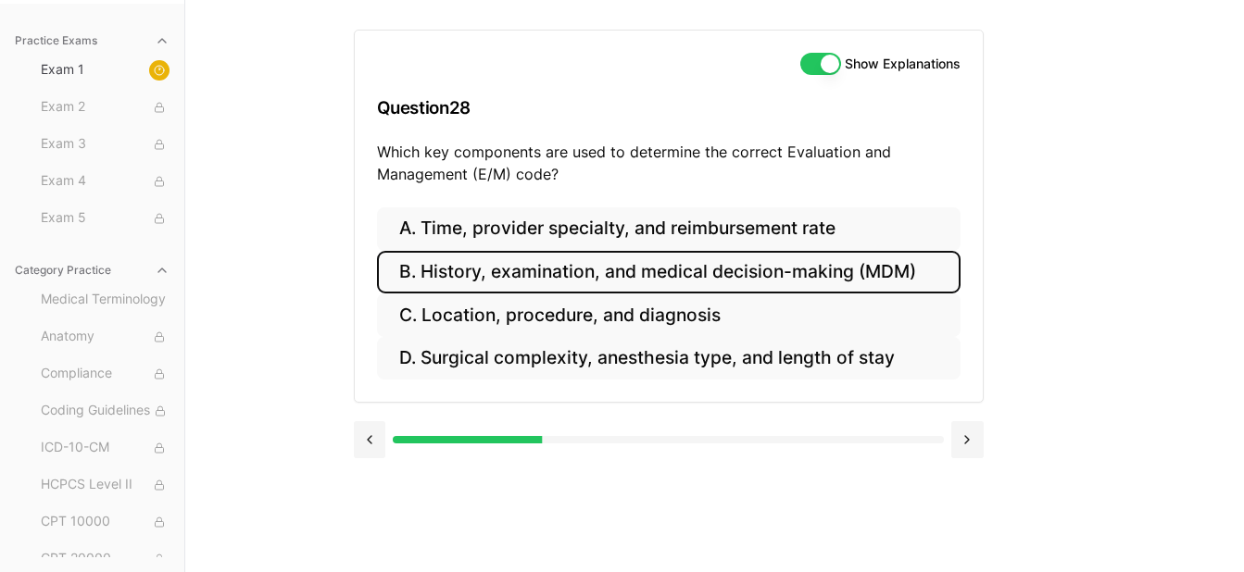
click at [857, 267] on button "B. History, examination, and medical decision-making (MDM)" at bounding box center [668, 273] width 583 height 44
